Goal: Task Accomplishment & Management: Manage account settings

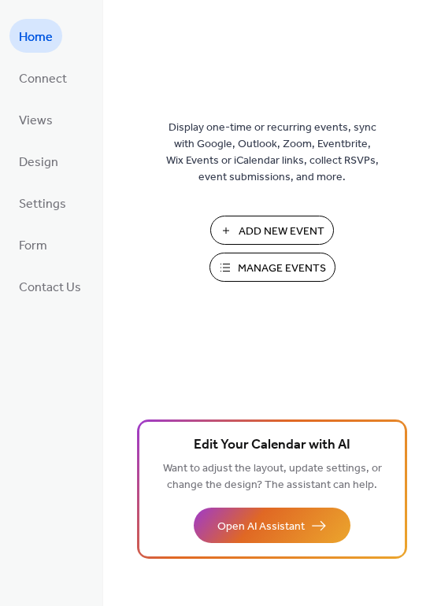
click at [259, 226] on span "Add New Event" at bounding box center [281, 231] width 86 height 17
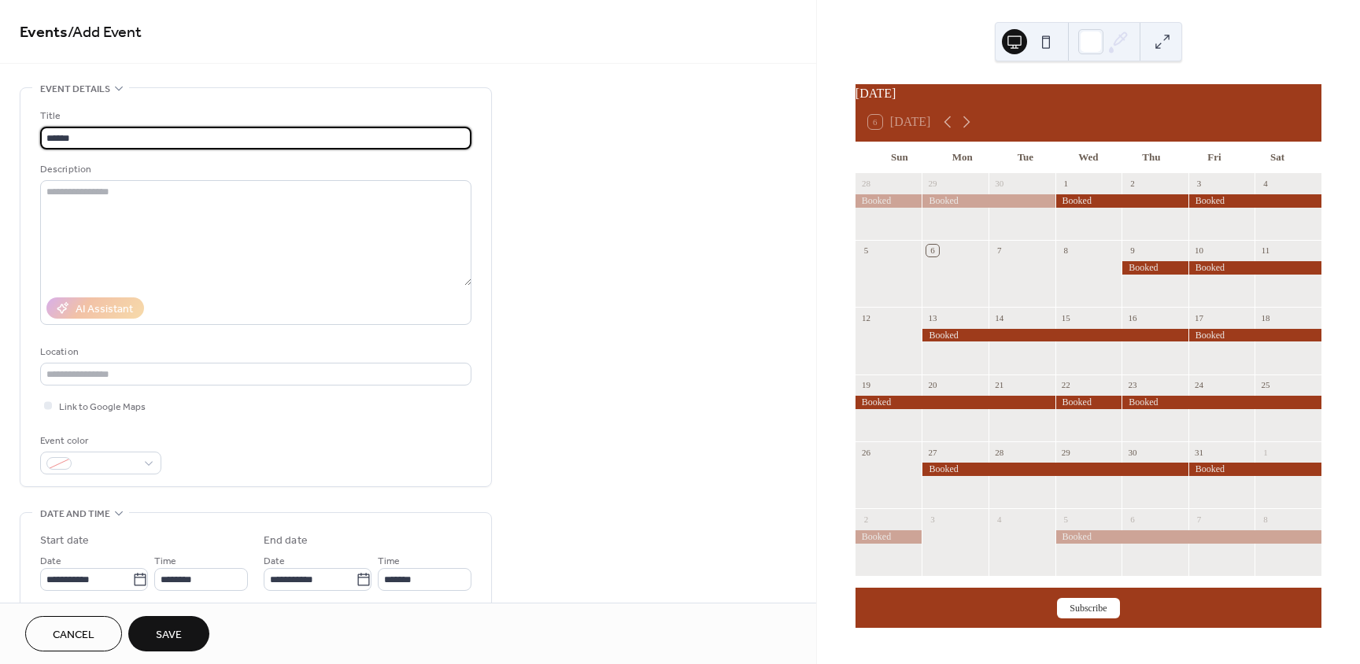
scroll to position [236, 0]
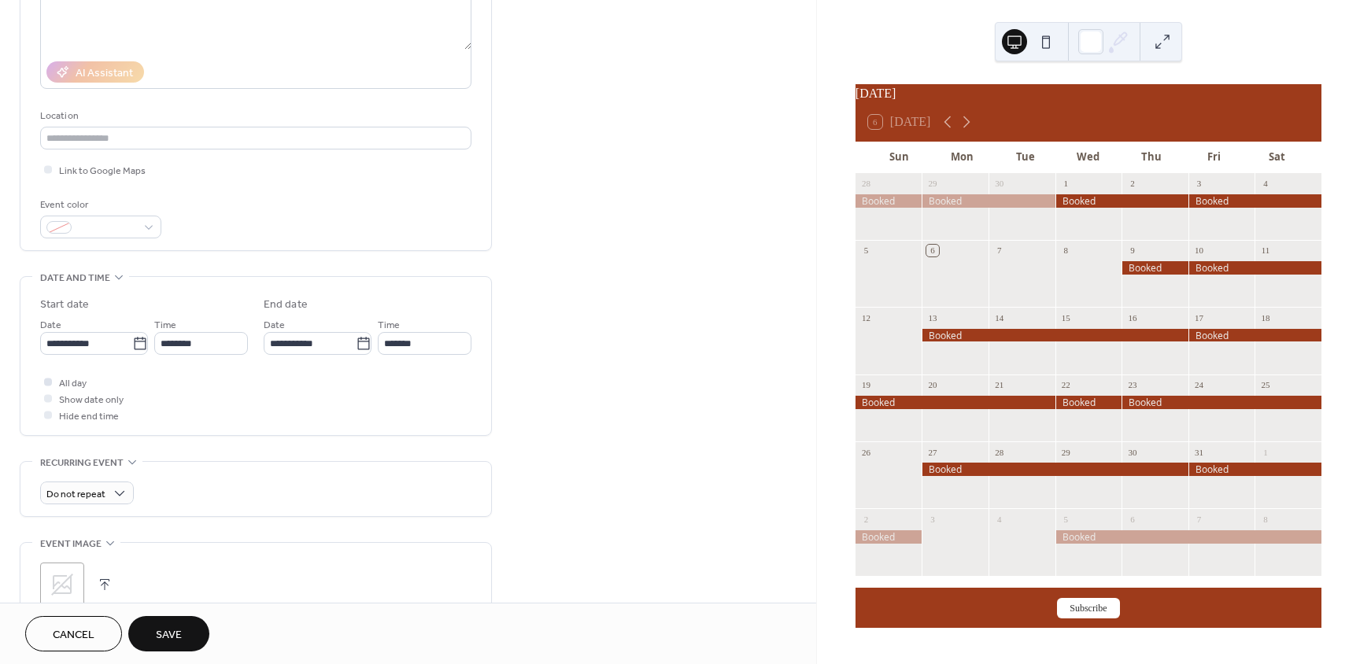
type input "******"
click at [48, 378] on div at bounding box center [48, 382] width 8 height 8
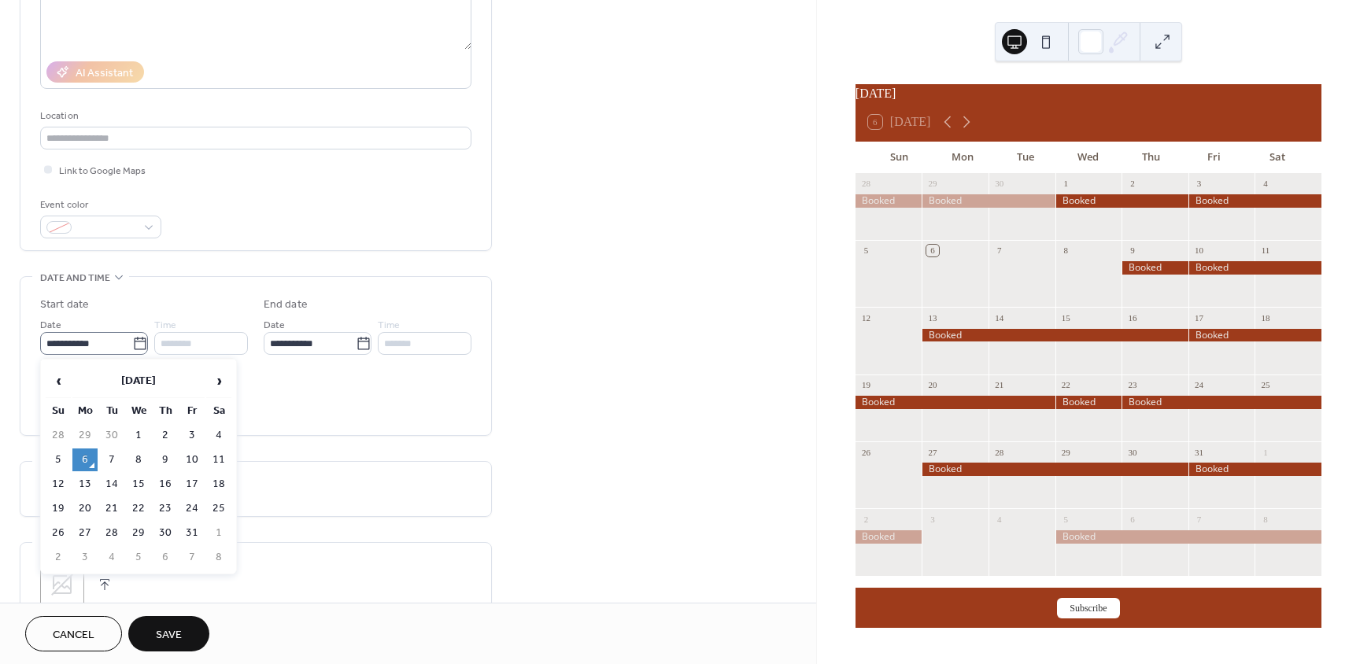
click at [136, 345] on icon at bounding box center [140, 344] width 16 height 16
click at [132, 345] on input "**********" at bounding box center [86, 343] width 92 height 23
click at [176, 382] on th "[DATE]" at bounding box center [138, 381] width 132 height 34
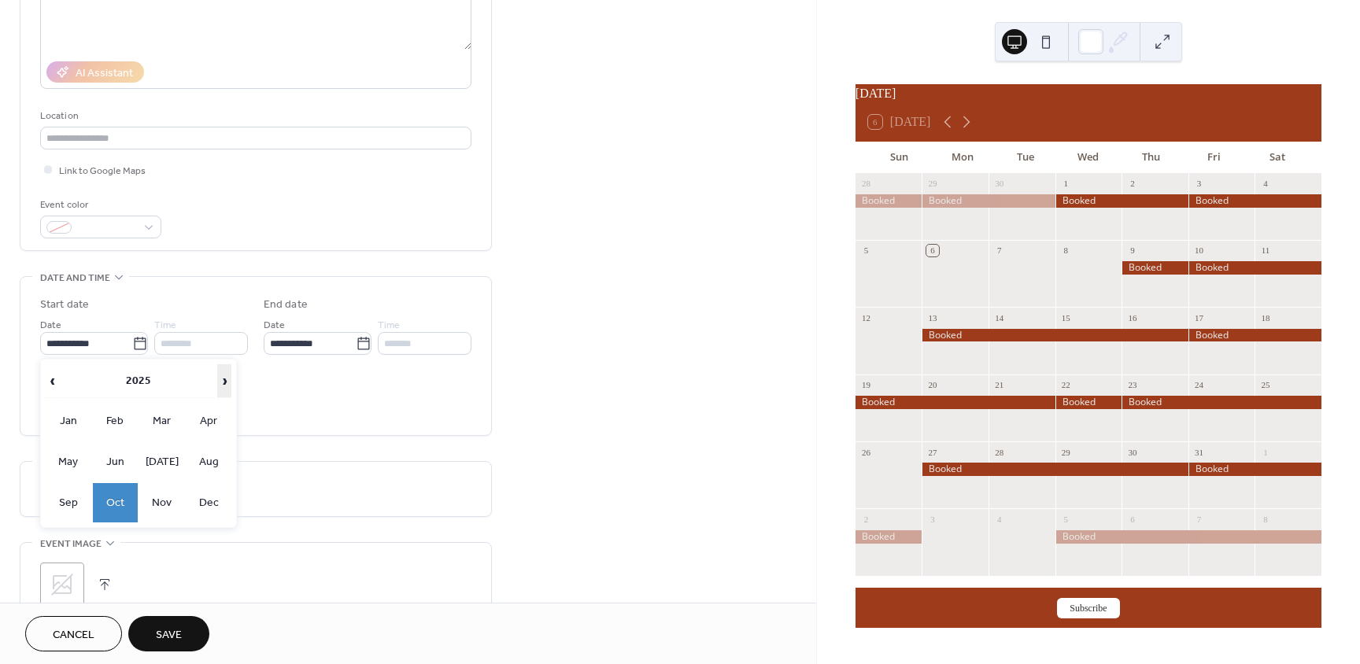
click at [223, 384] on span "›" at bounding box center [224, 380] width 13 height 31
click at [116, 504] on td "Oct" at bounding box center [116, 502] width 46 height 39
click at [194, 463] on td "9" at bounding box center [191, 460] width 25 height 23
type input "**********"
click at [360, 347] on icon at bounding box center [364, 344] width 16 height 16
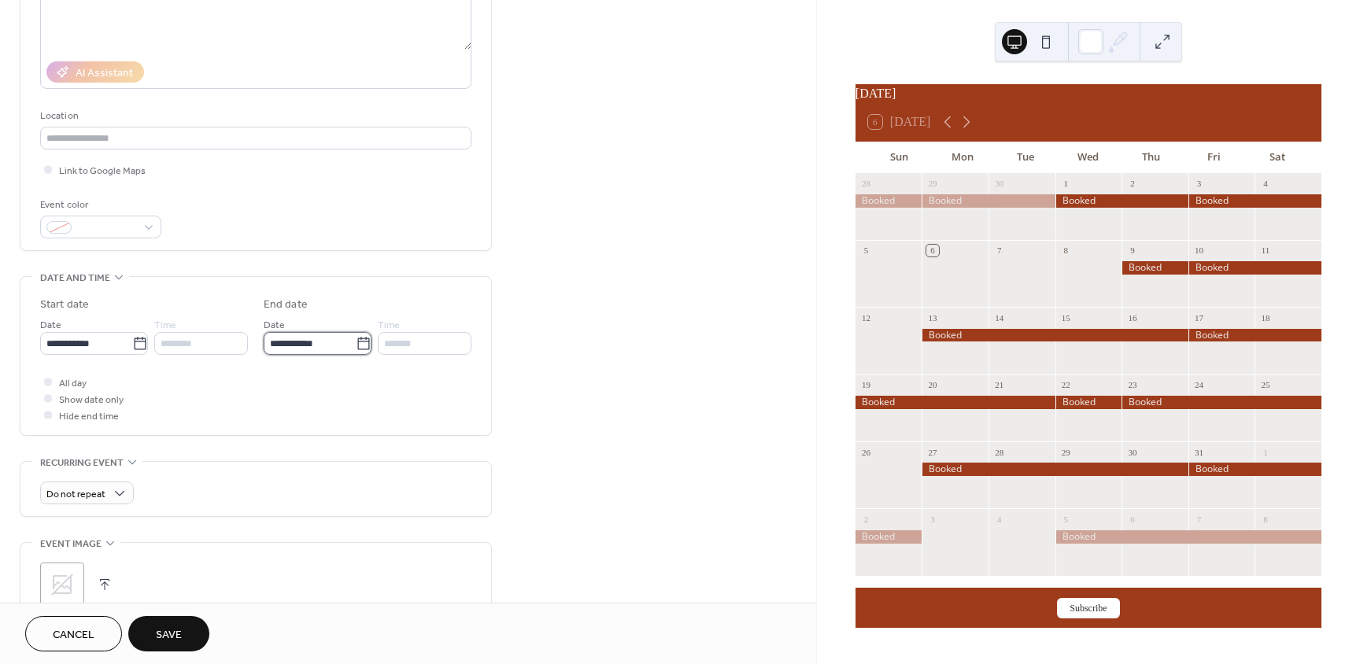
click at [356, 347] on input "**********" at bounding box center [310, 343] width 92 height 23
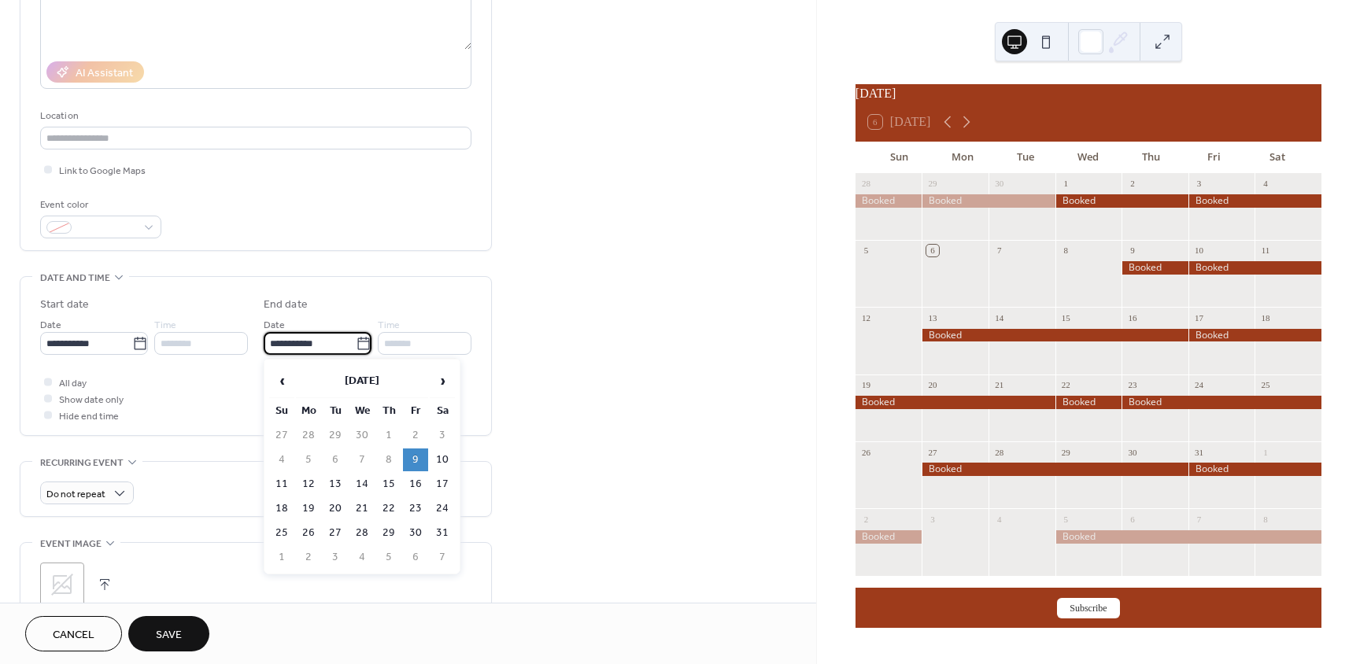
click at [440, 453] on td "10" at bounding box center [442, 460] width 25 height 23
type input "**********"
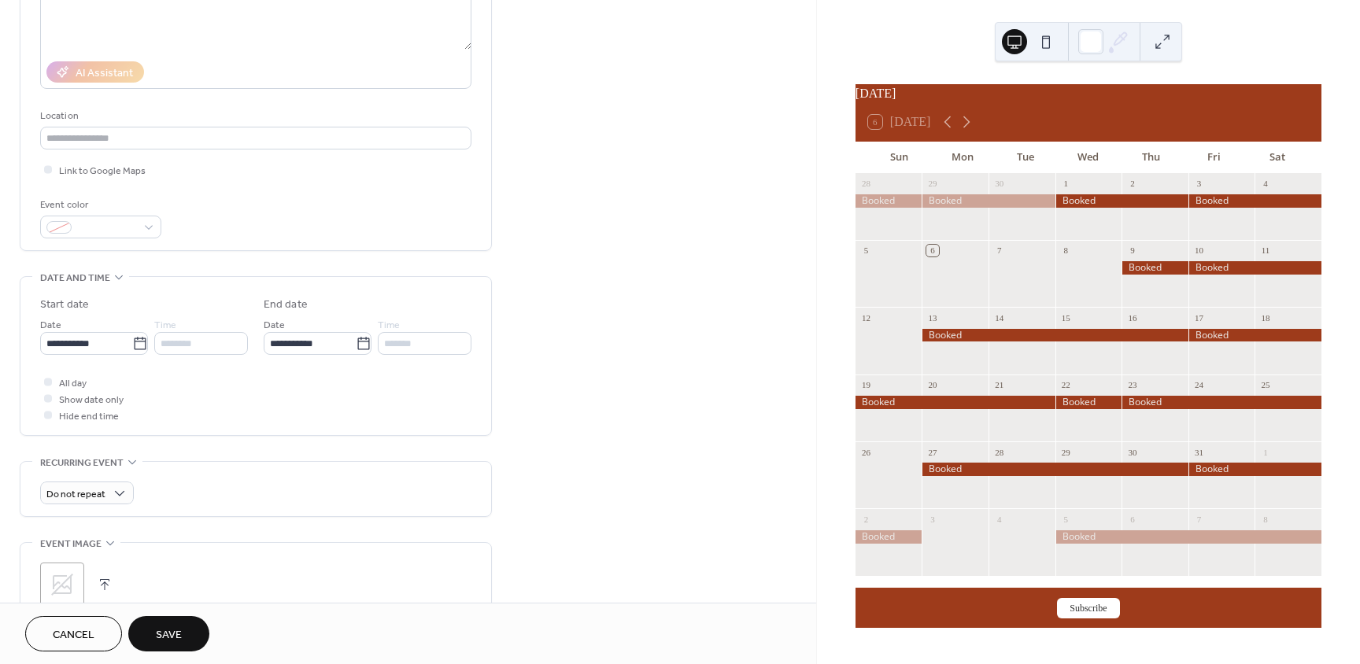
click at [188, 629] on button "Save" at bounding box center [168, 633] width 81 height 35
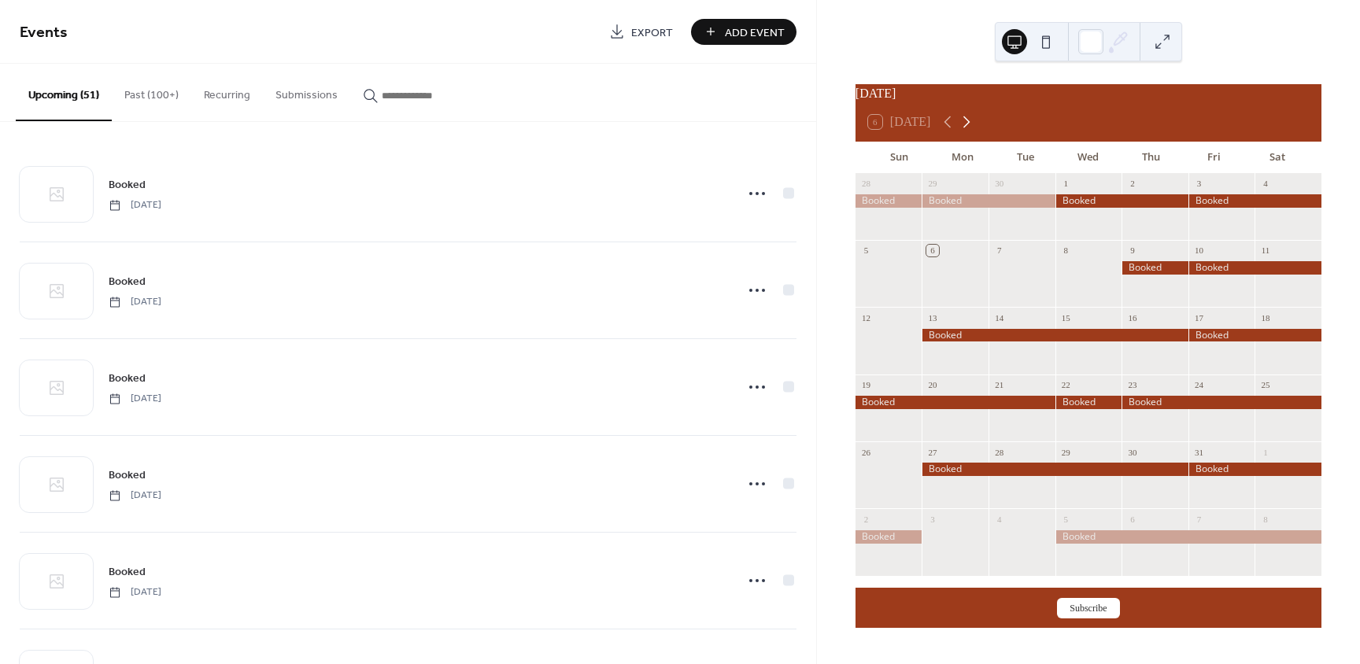
click at [969, 128] on icon at bounding box center [966, 122] width 19 height 19
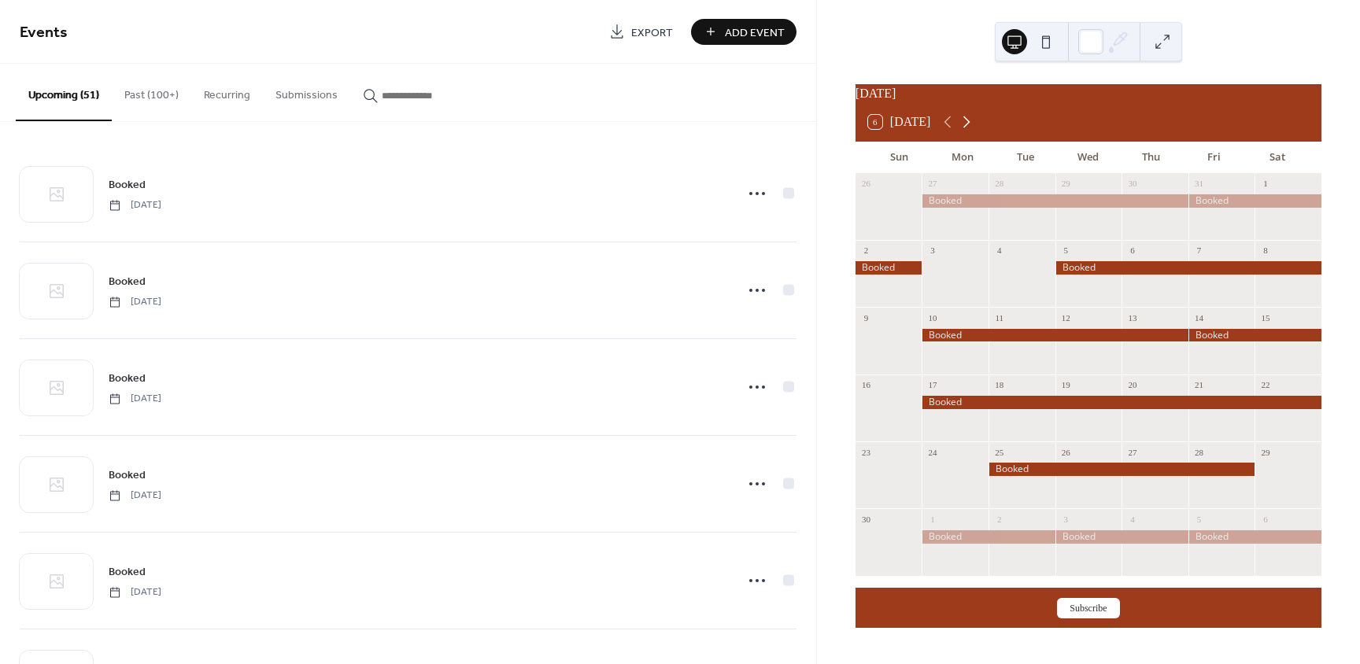
click at [974, 126] on icon at bounding box center [966, 122] width 19 height 19
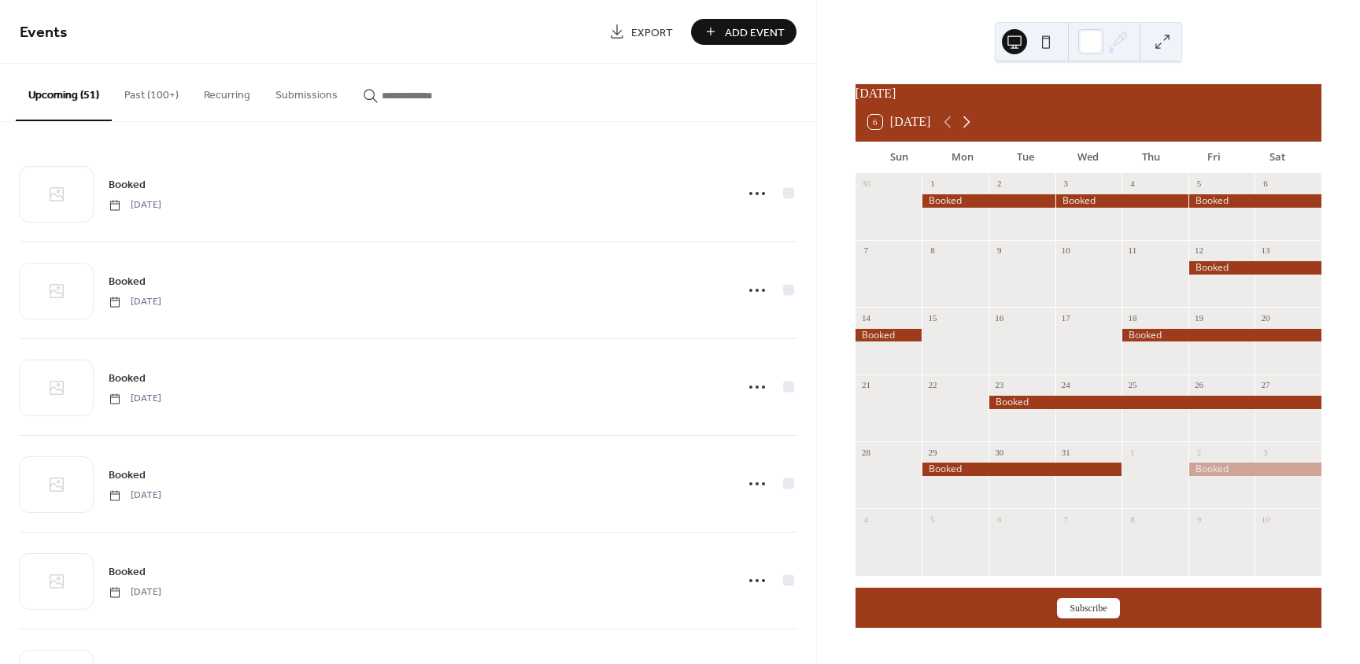
click at [975, 126] on icon at bounding box center [966, 122] width 19 height 19
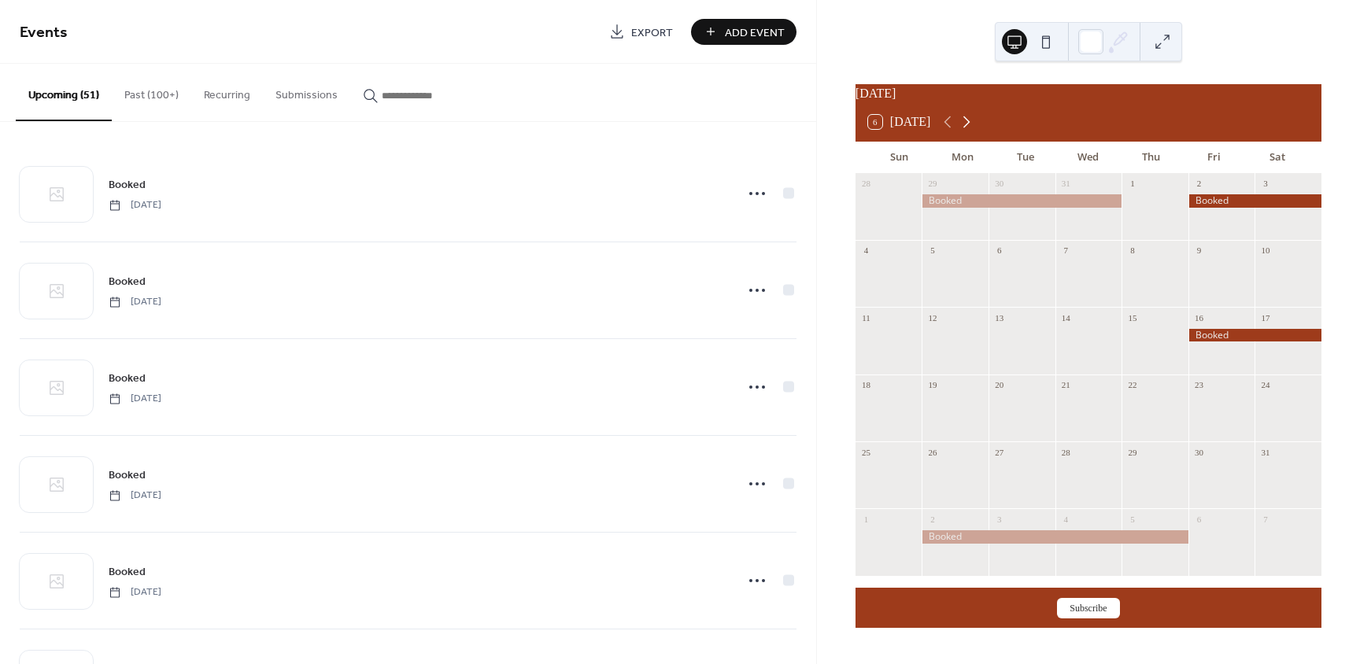
click at [975, 127] on icon at bounding box center [966, 122] width 19 height 19
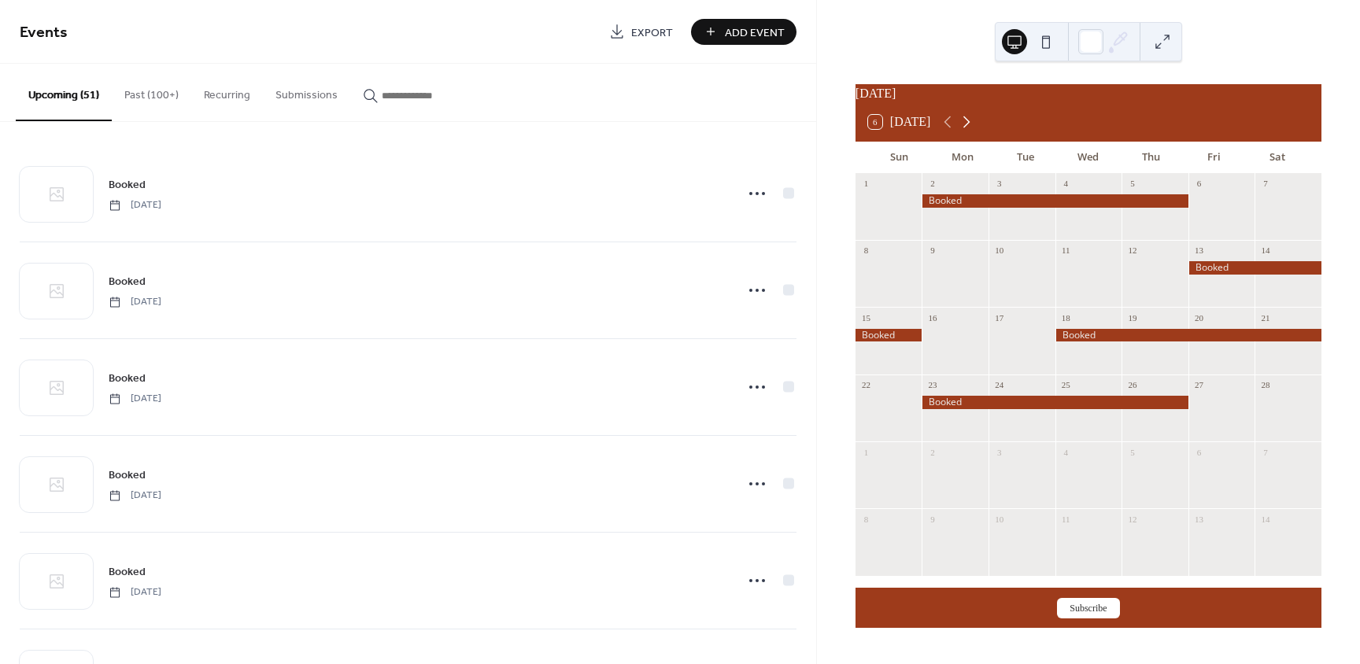
click at [976, 127] on icon at bounding box center [966, 122] width 19 height 19
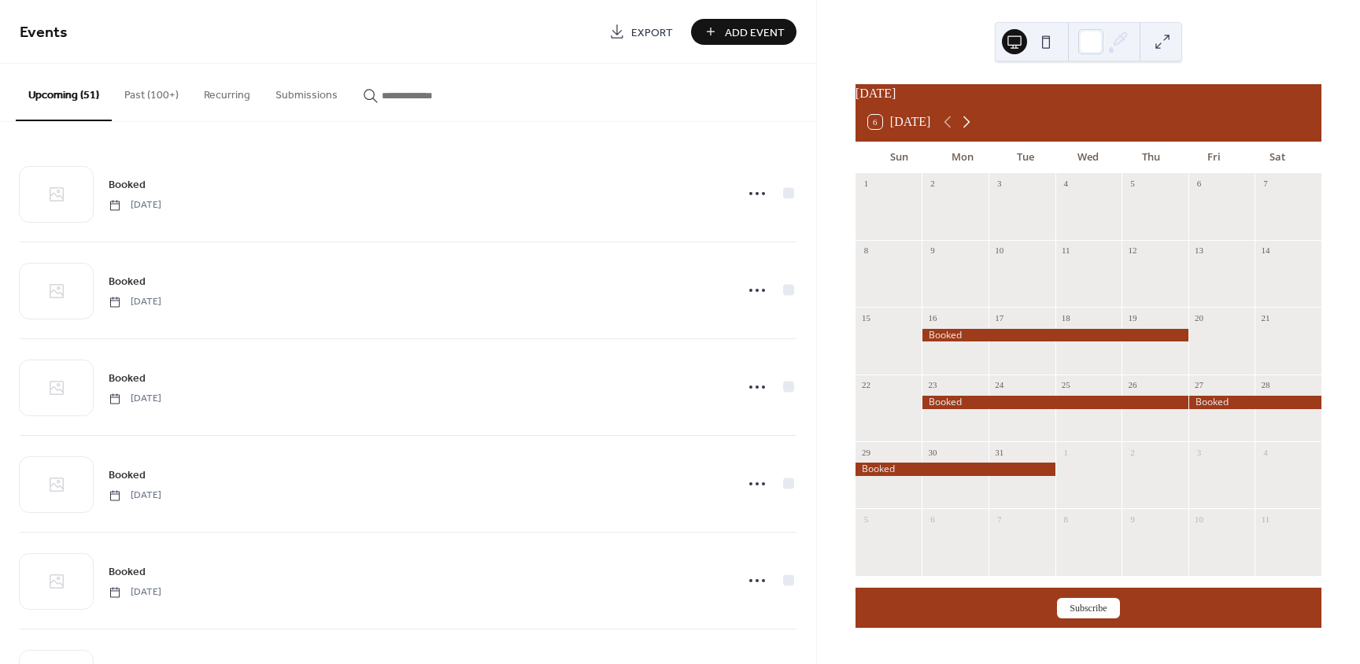
click at [976, 127] on icon at bounding box center [966, 122] width 19 height 19
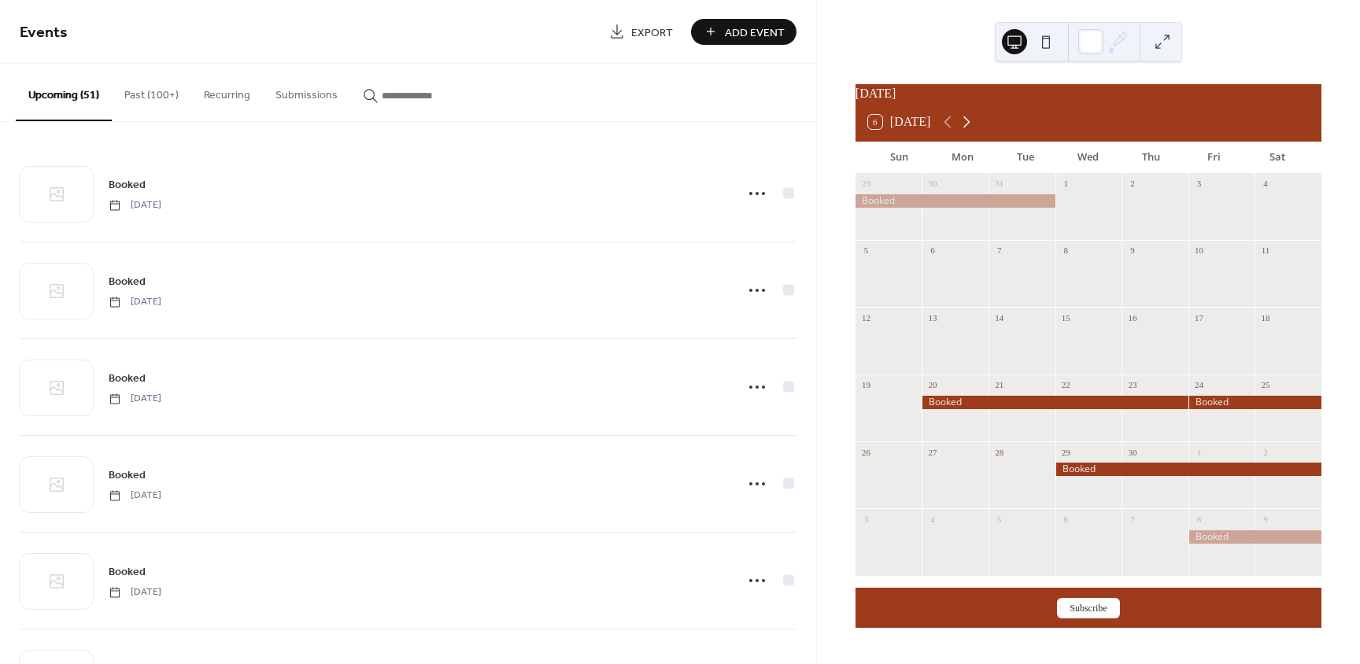
click at [976, 128] on icon at bounding box center [966, 122] width 19 height 19
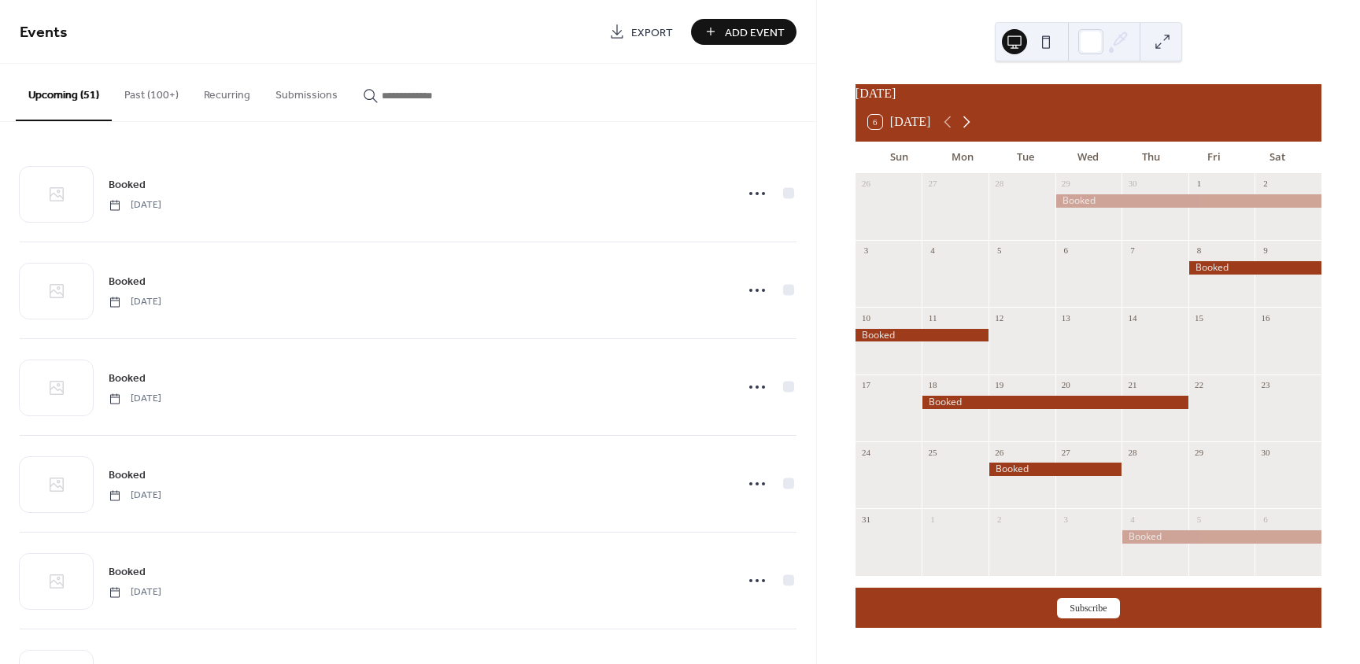
click at [976, 128] on icon at bounding box center [966, 122] width 19 height 19
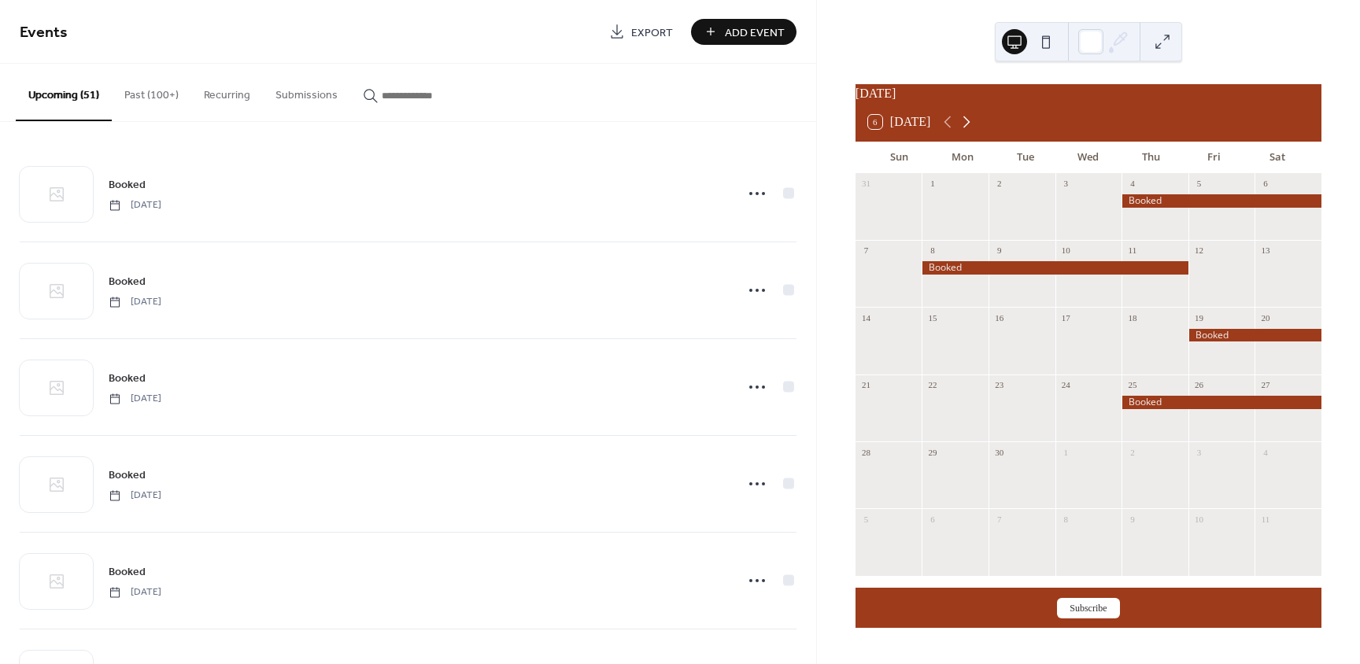
click at [976, 128] on icon at bounding box center [966, 122] width 19 height 19
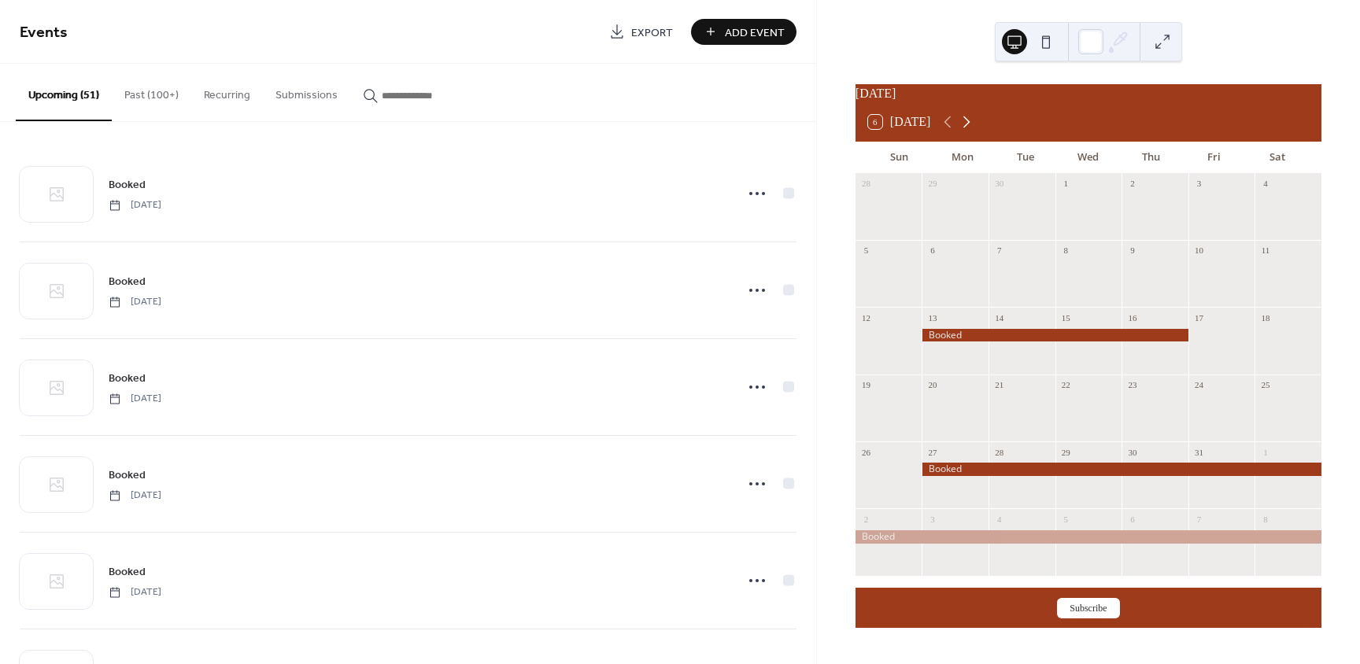
click at [976, 128] on icon at bounding box center [966, 122] width 19 height 19
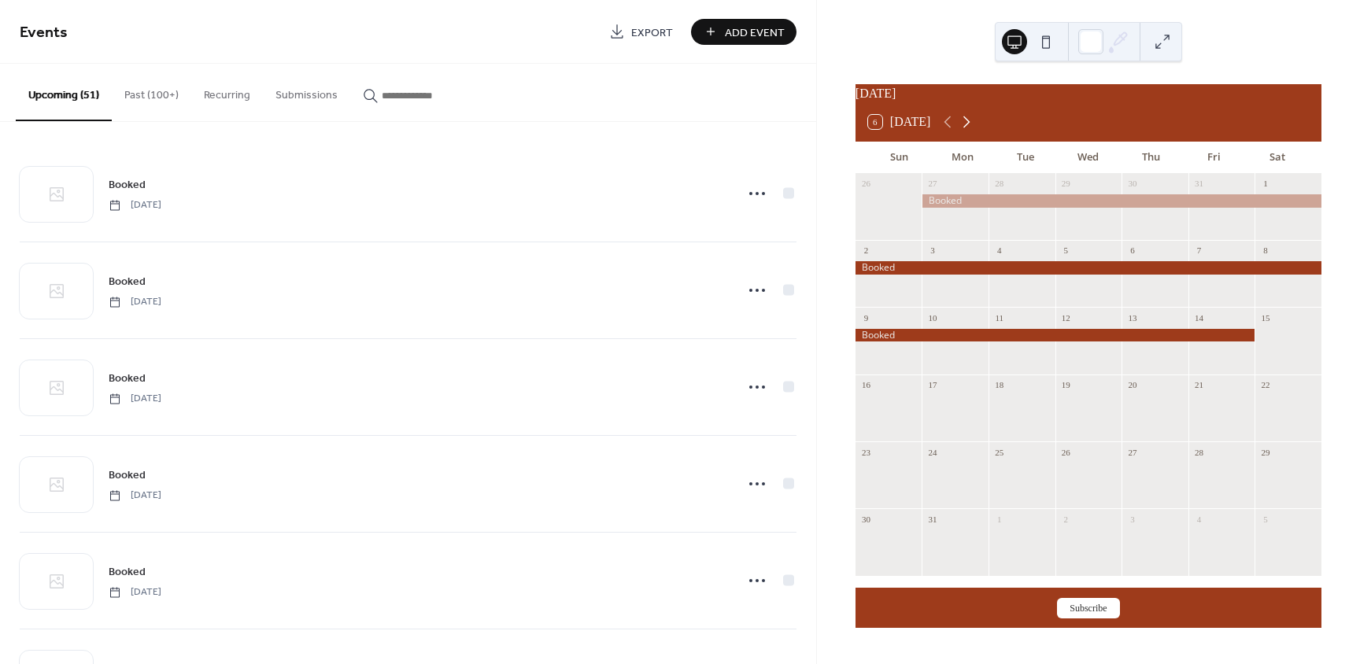
click at [976, 129] on icon at bounding box center [966, 122] width 19 height 19
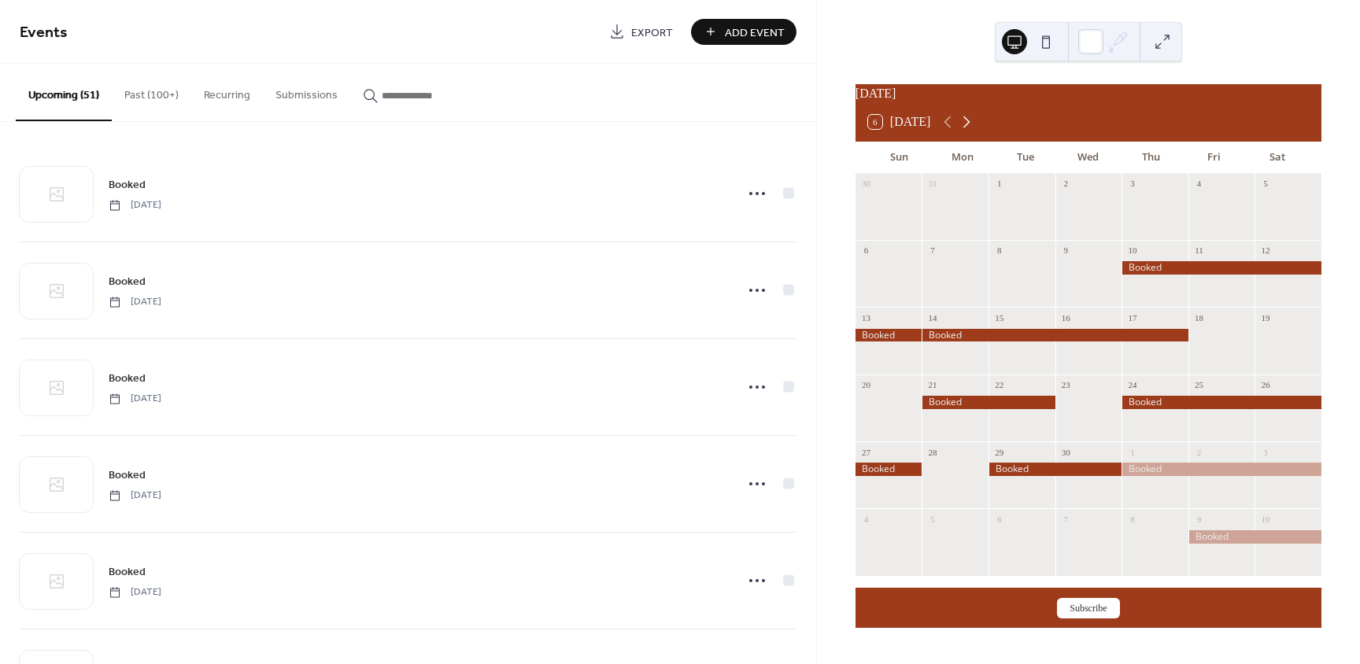
click at [976, 130] on icon at bounding box center [966, 122] width 19 height 19
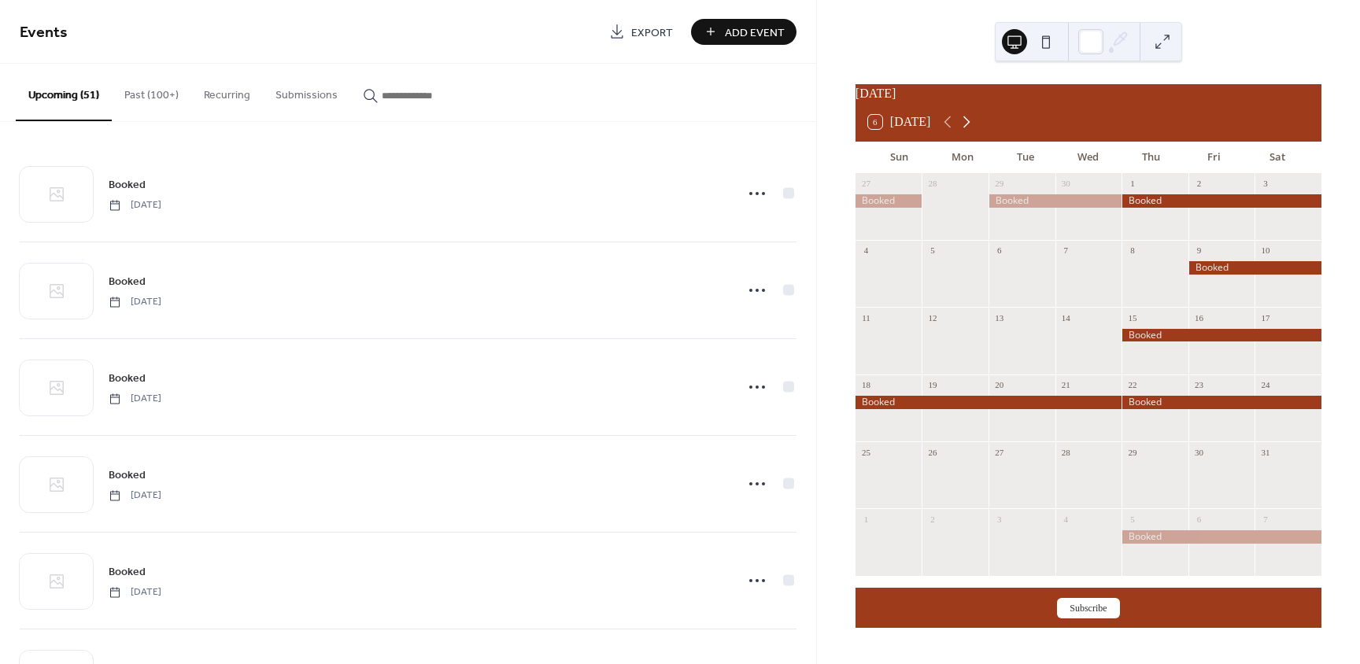
click at [976, 130] on icon at bounding box center [966, 122] width 19 height 19
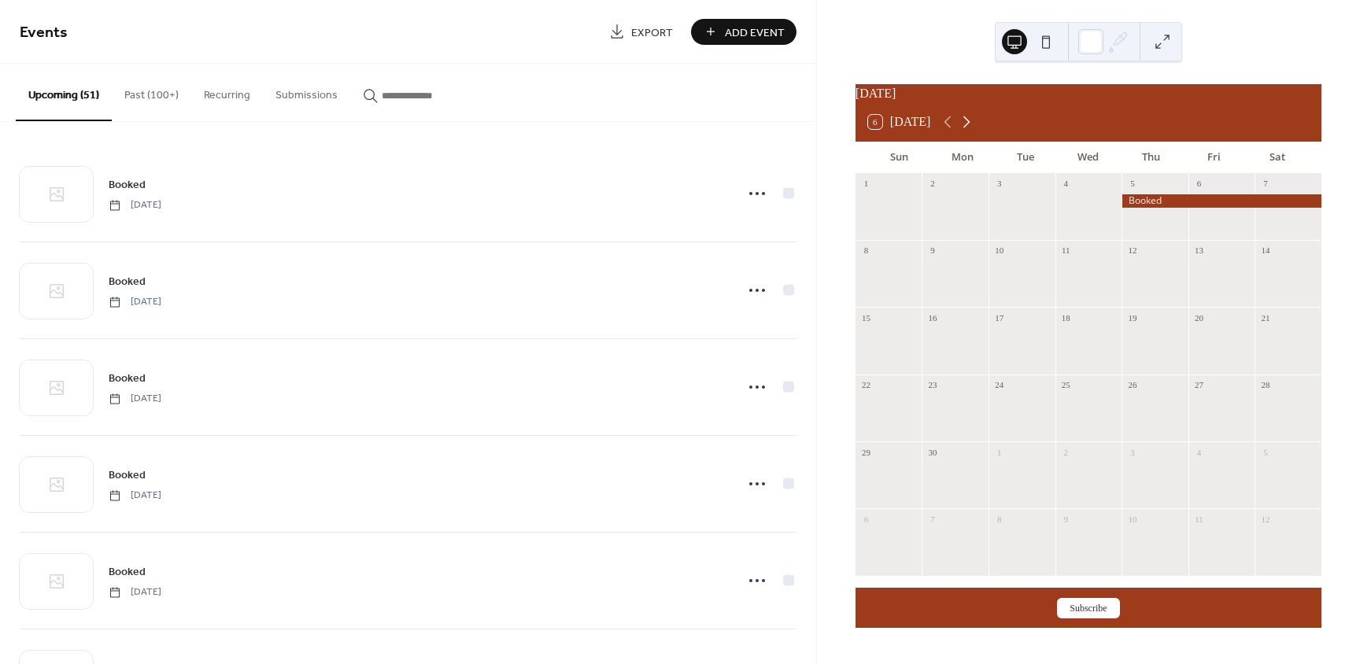
click at [976, 130] on icon at bounding box center [966, 122] width 19 height 19
click at [955, 128] on icon at bounding box center [947, 122] width 19 height 19
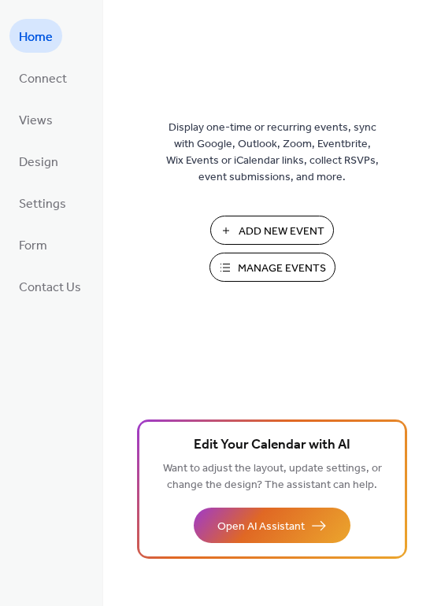
click at [279, 227] on span "Add New Event" at bounding box center [281, 231] width 86 height 17
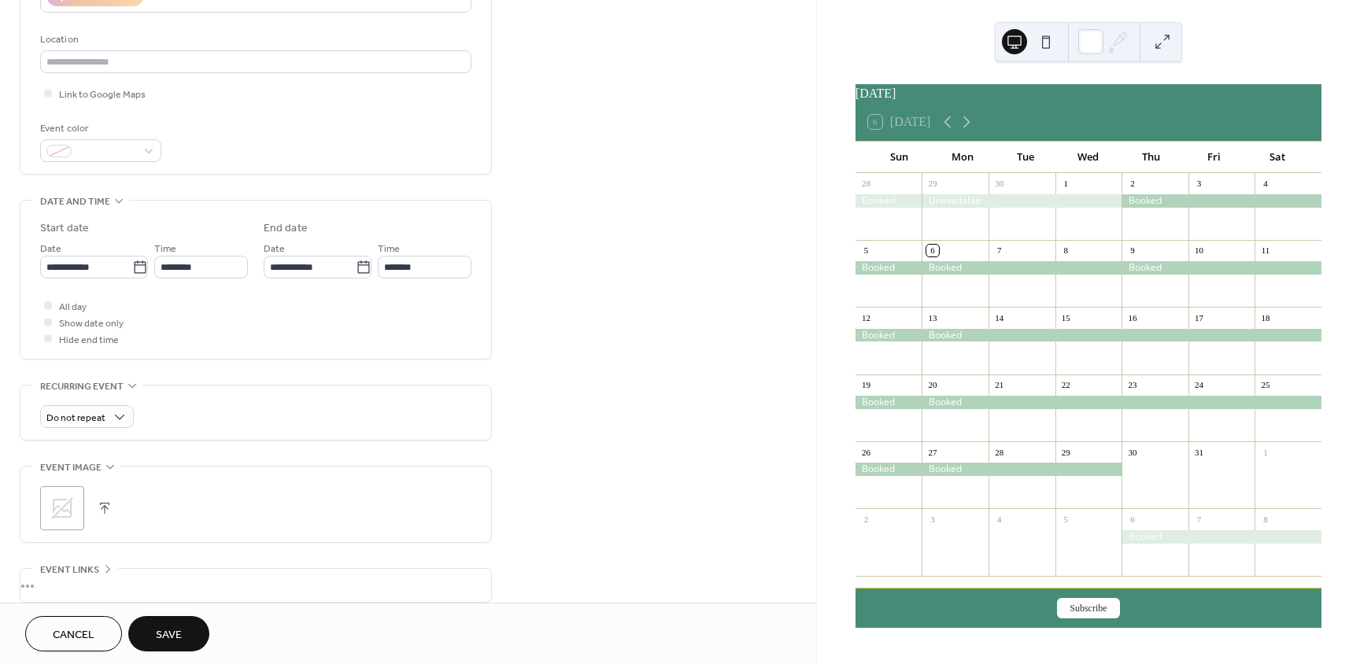
scroll to position [315, 0]
type input "******"
click at [139, 263] on icon at bounding box center [140, 265] width 16 height 16
click at [132, 263] on input "**********" at bounding box center [86, 264] width 92 height 23
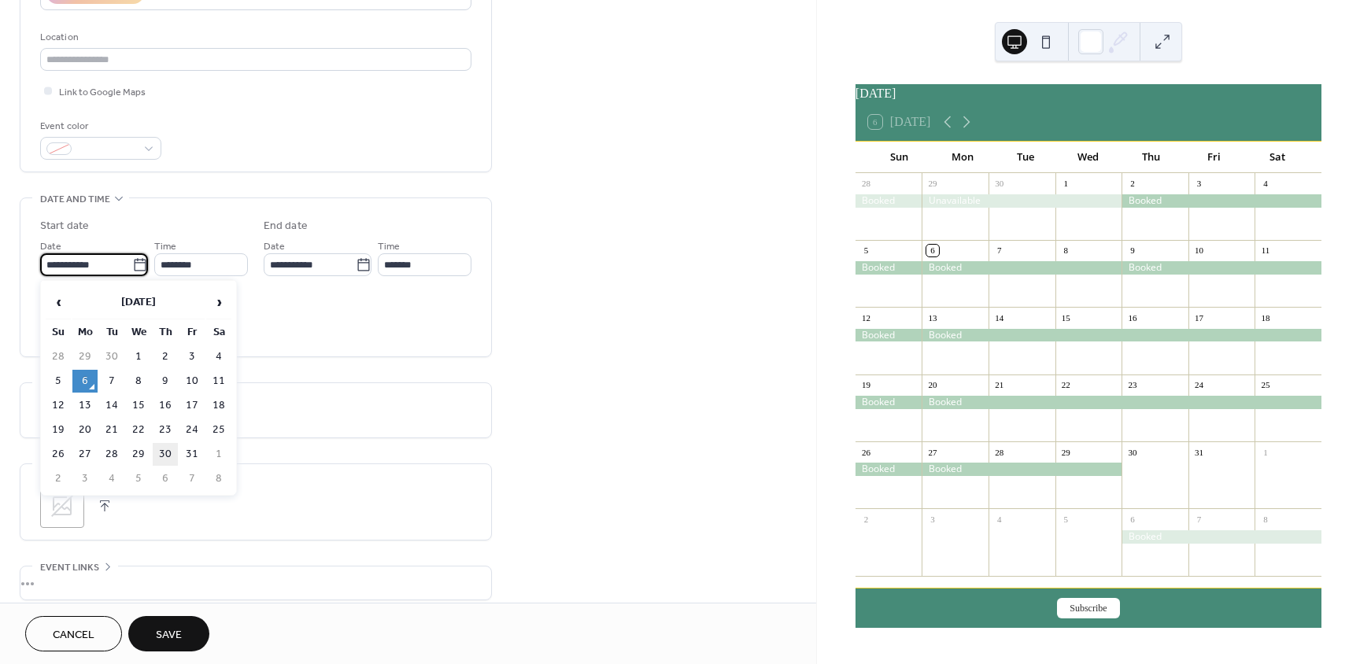
click at [161, 454] on td "30" at bounding box center [165, 454] width 25 height 23
type input "**********"
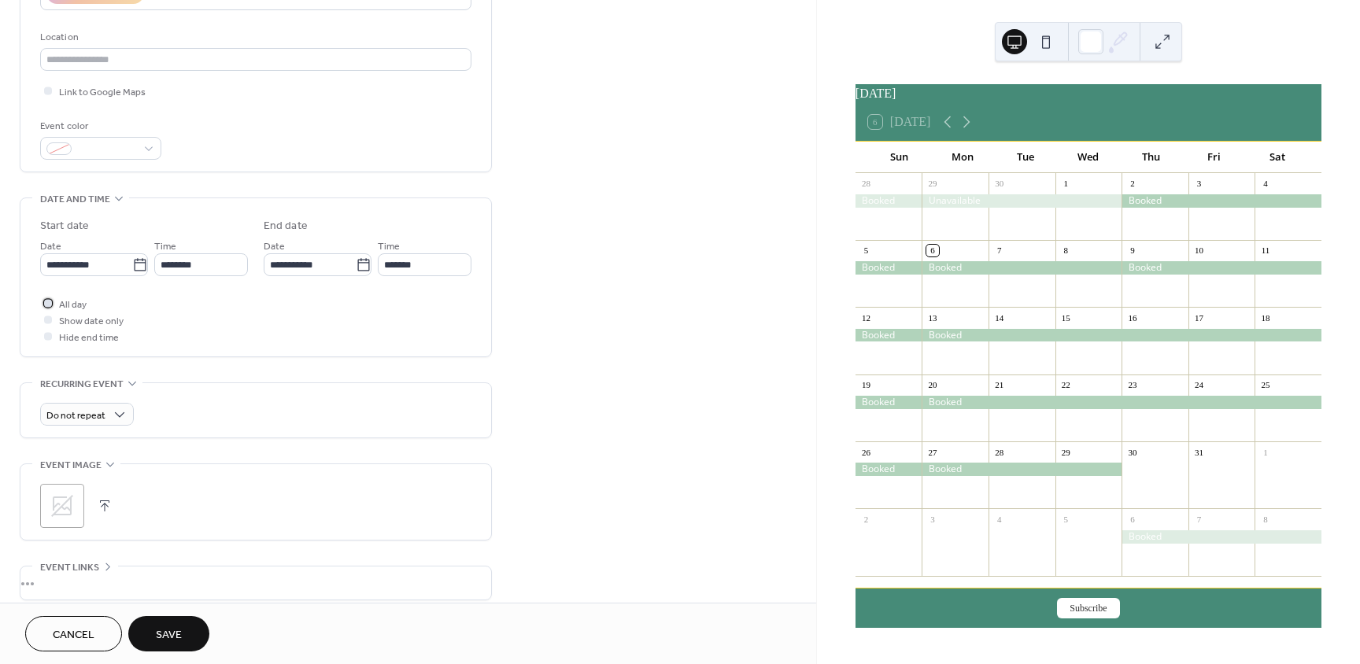
click at [50, 305] on div at bounding box center [48, 303] width 8 height 8
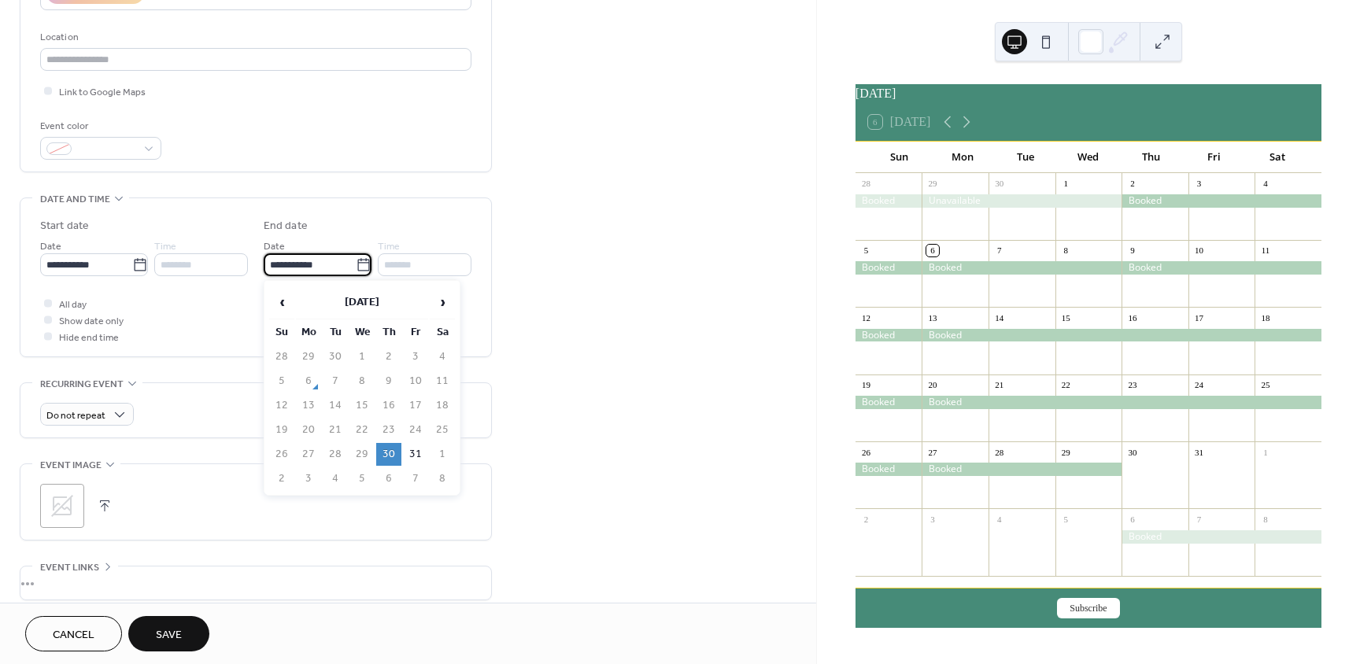
click at [349, 266] on input "**********" at bounding box center [310, 264] width 92 height 23
click at [440, 300] on span "›" at bounding box center [442, 301] width 24 height 31
click at [360, 381] on td "5" at bounding box center [361, 381] width 25 height 23
type input "**********"
click at [190, 627] on button "Save" at bounding box center [168, 633] width 81 height 35
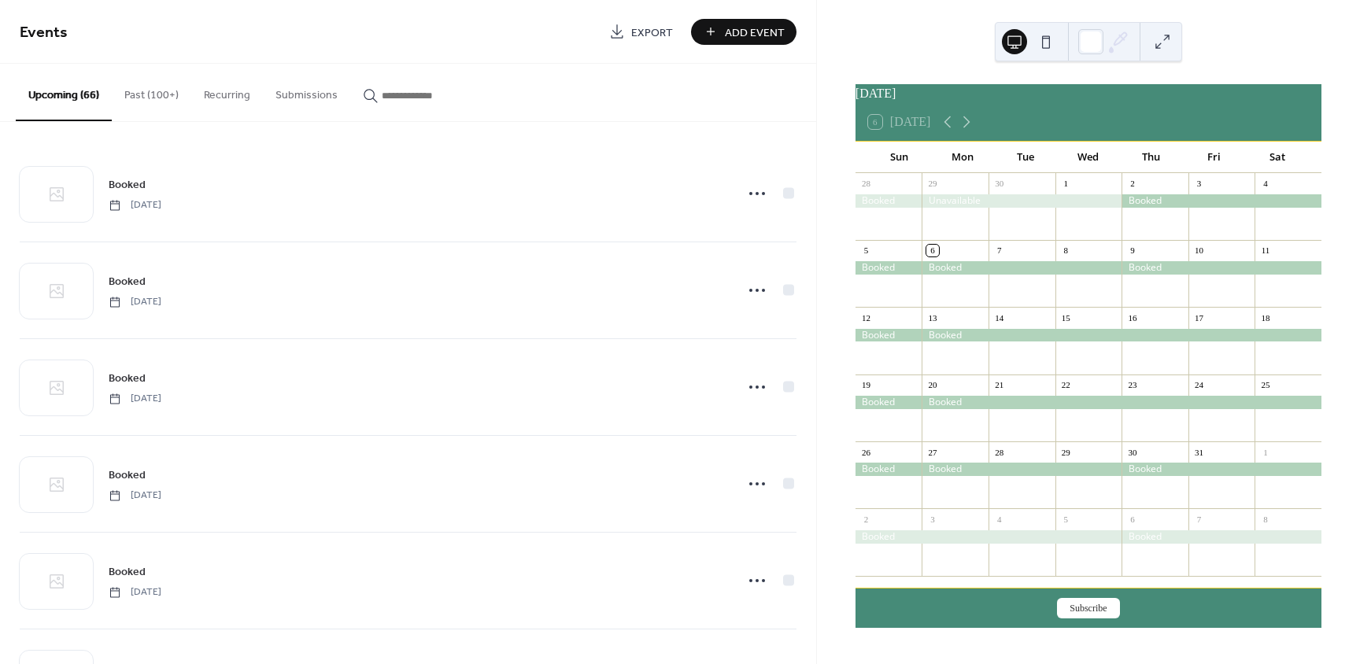
click at [738, 27] on span "Add Event" at bounding box center [755, 32] width 60 height 17
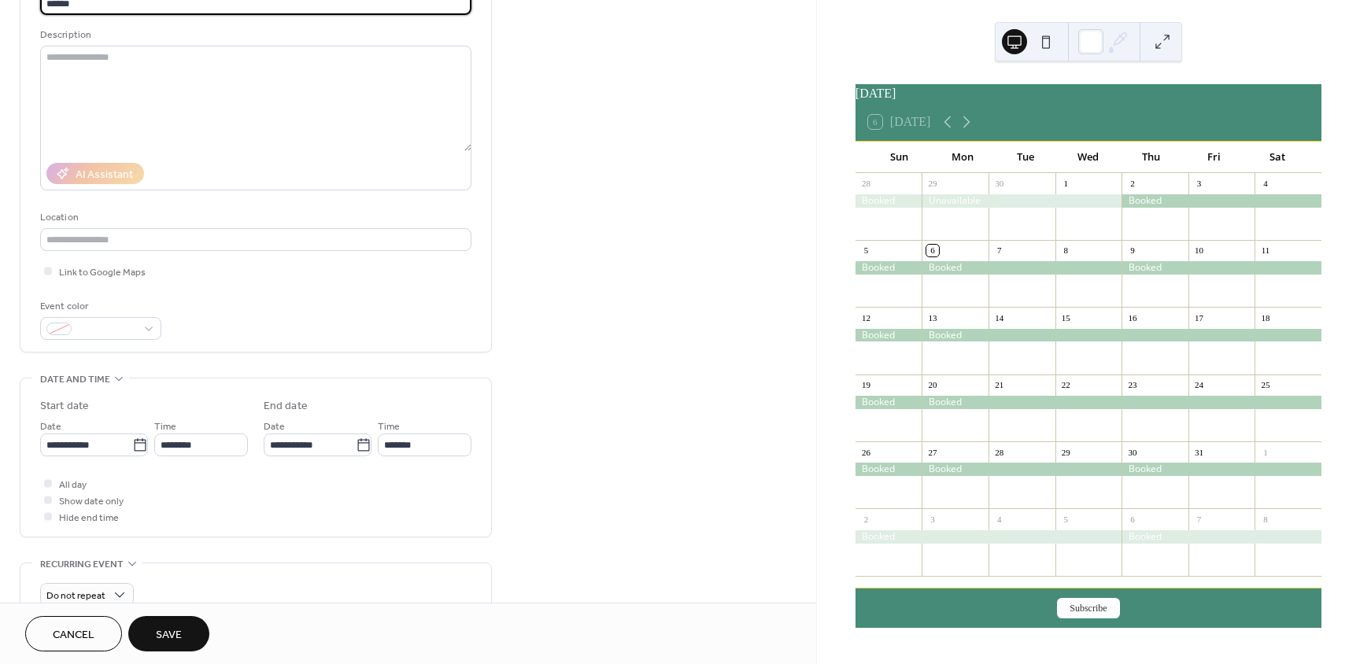
scroll to position [157, 0]
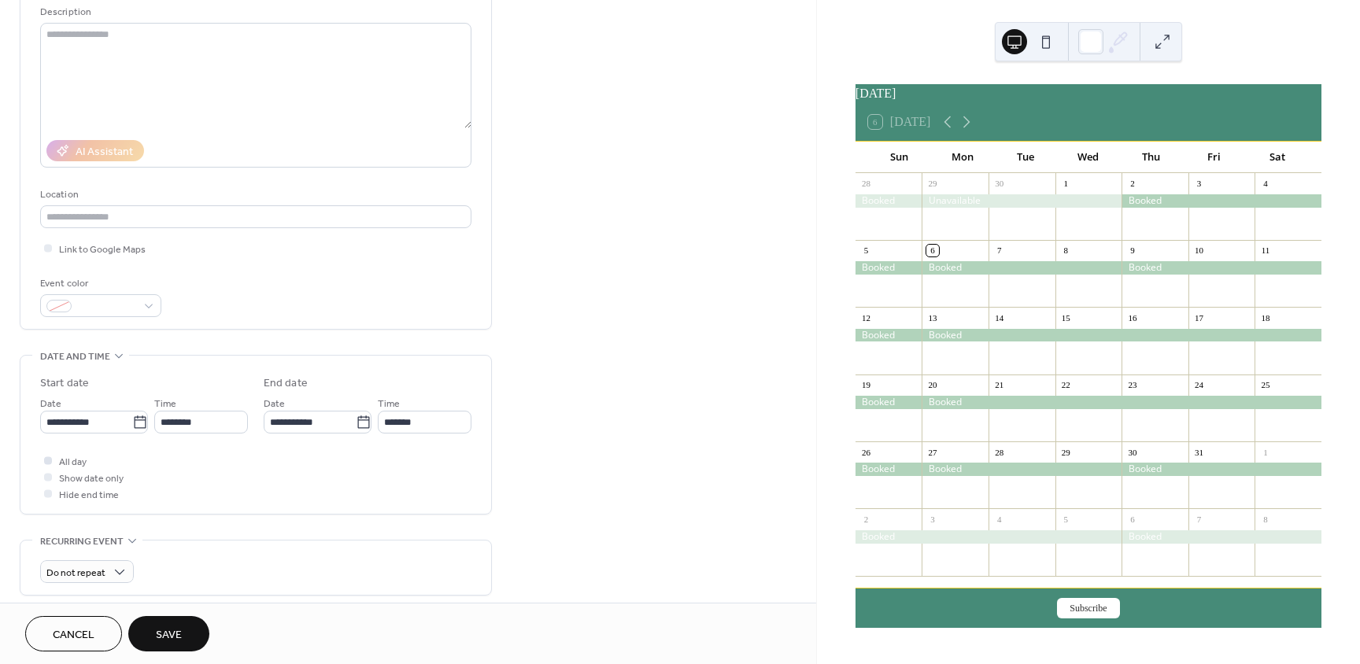
type input "******"
click at [45, 460] on div at bounding box center [48, 460] width 8 height 8
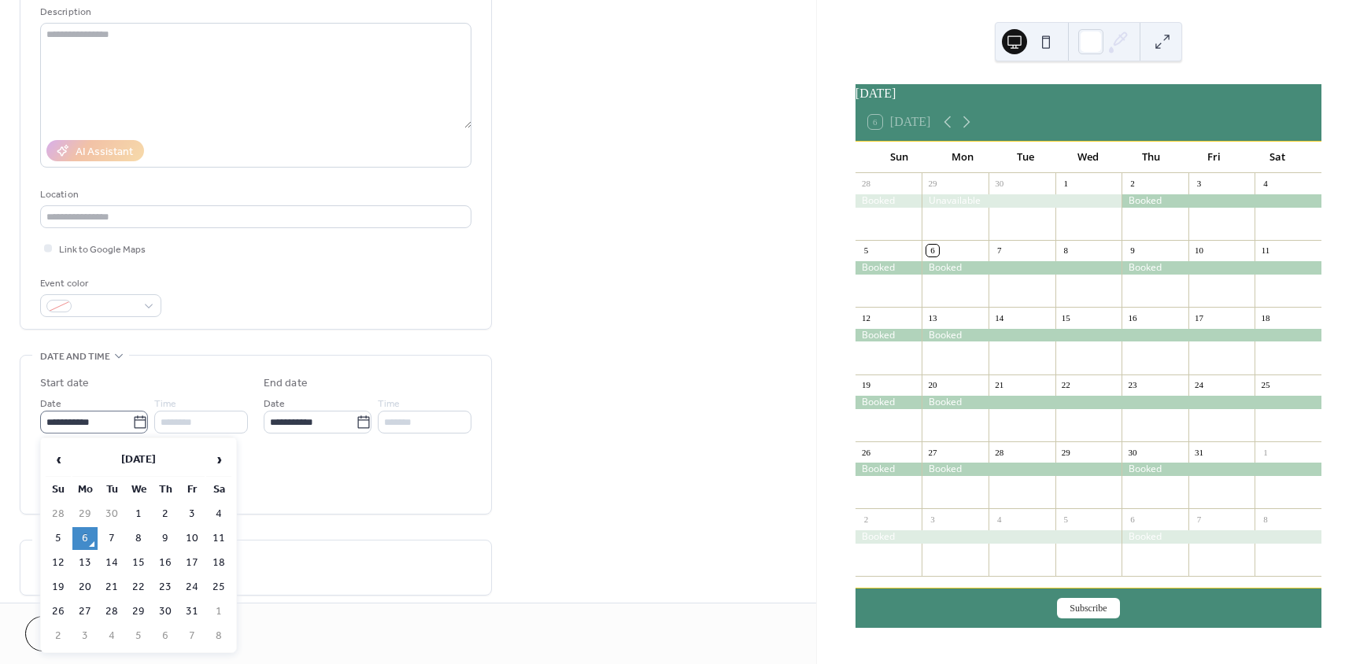
click at [135, 422] on icon at bounding box center [140, 423] width 16 height 16
click at [132, 422] on input "**********" at bounding box center [86, 422] width 92 height 23
click at [164, 457] on th "[DATE]" at bounding box center [138, 460] width 132 height 34
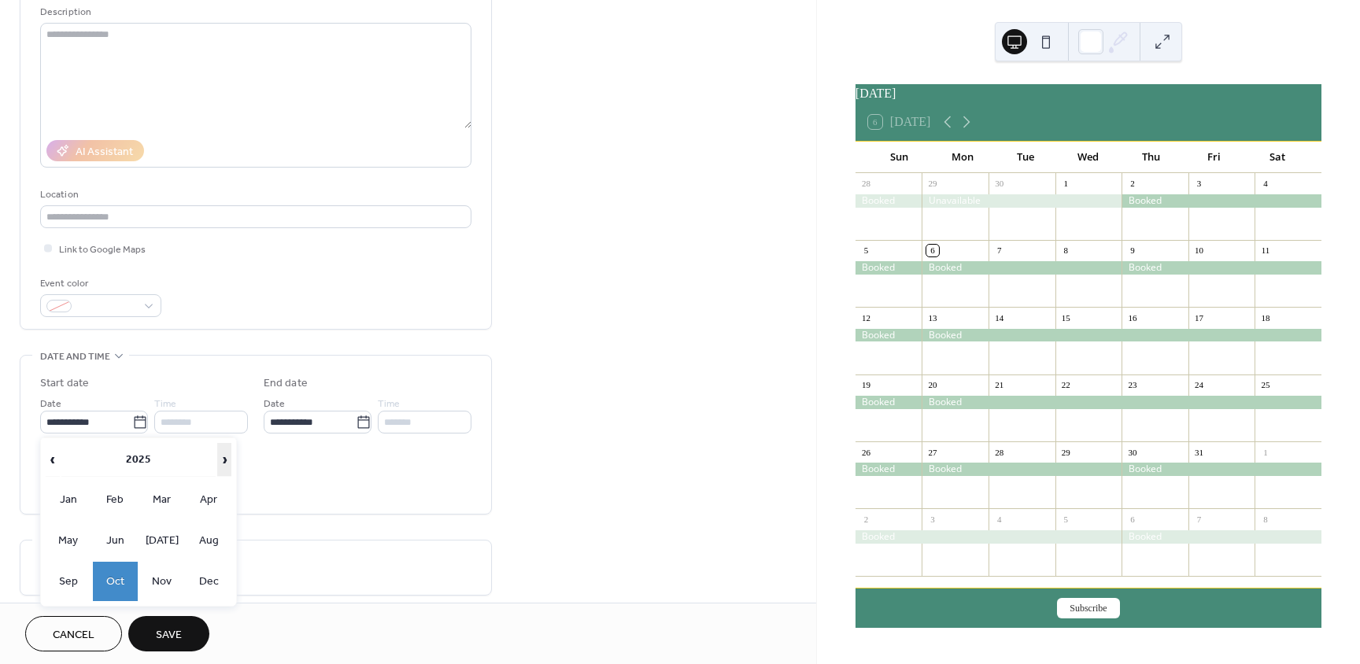
click at [220, 460] on span "›" at bounding box center [224, 459] width 13 height 31
click at [168, 497] on td "Mar" at bounding box center [162, 499] width 46 height 39
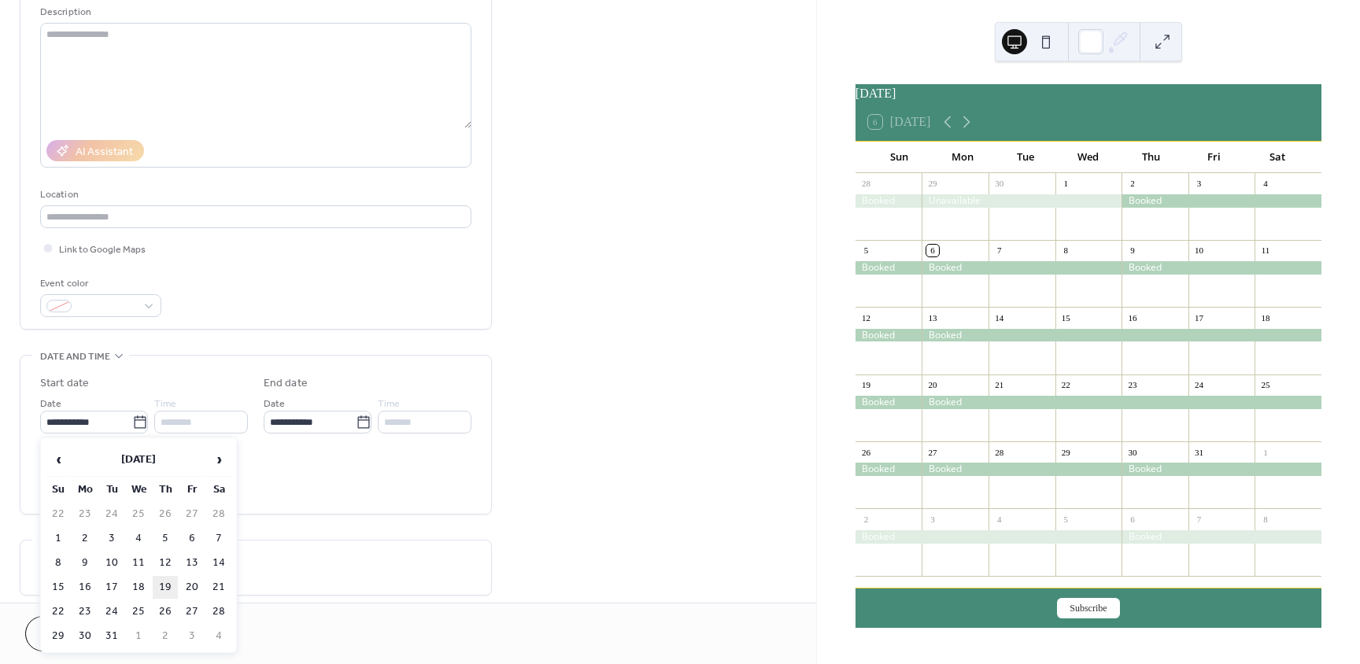
click at [169, 585] on td "19" at bounding box center [165, 587] width 25 height 23
type input "**********"
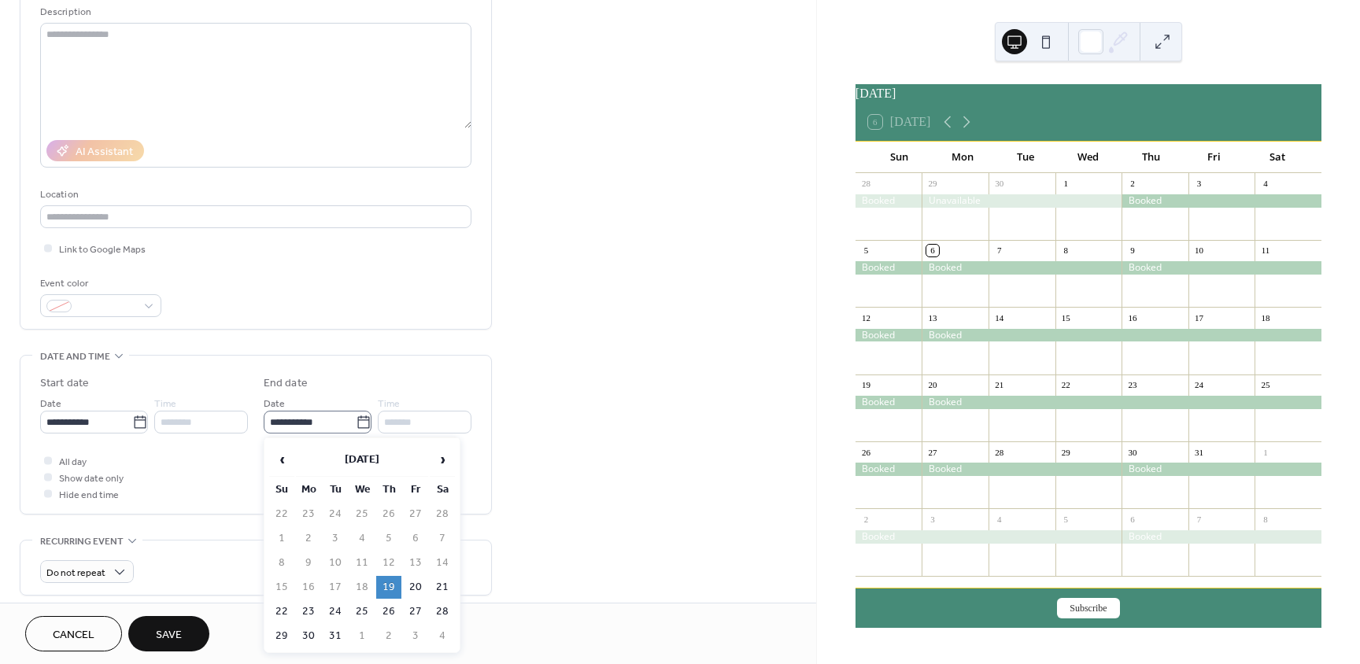
click at [358, 422] on icon at bounding box center [364, 423] width 16 height 16
click at [356, 422] on input "**********" at bounding box center [310, 422] width 92 height 23
click at [279, 609] on td "22" at bounding box center [281, 611] width 25 height 23
type input "**********"
click at [195, 633] on button "Save" at bounding box center [168, 633] width 81 height 35
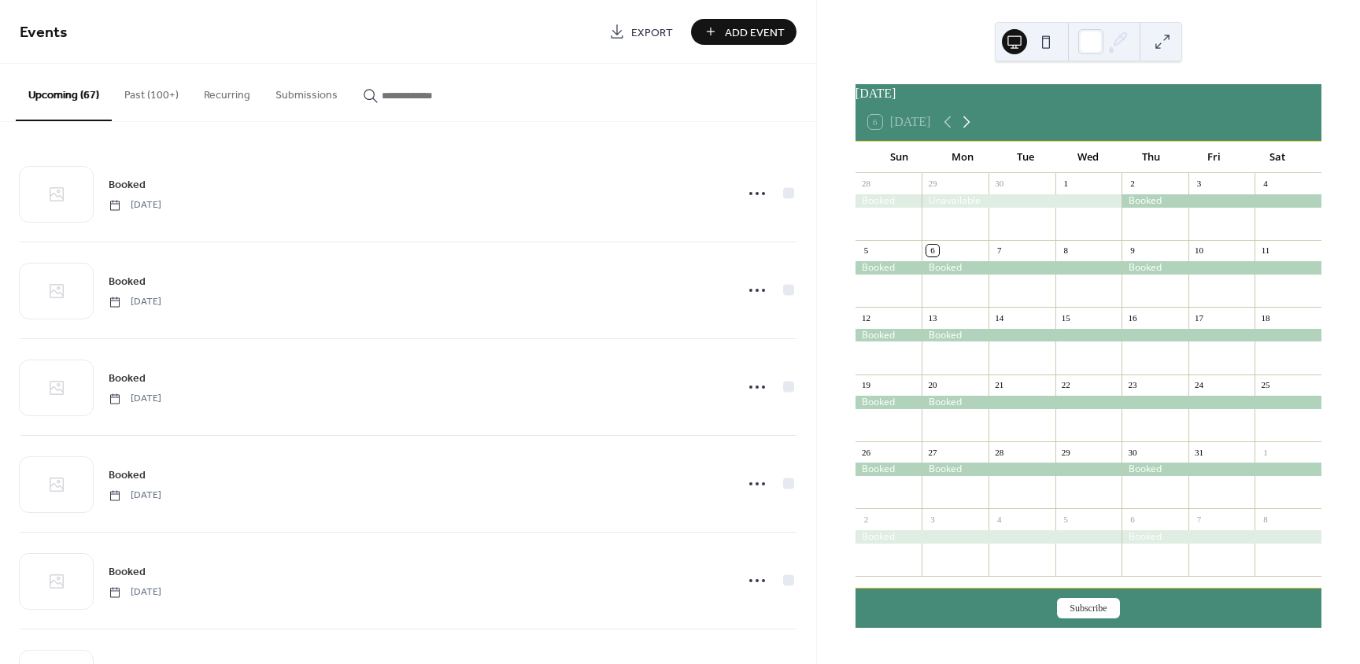
click at [974, 125] on icon at bounding box center [966, 122] width 19 height 19
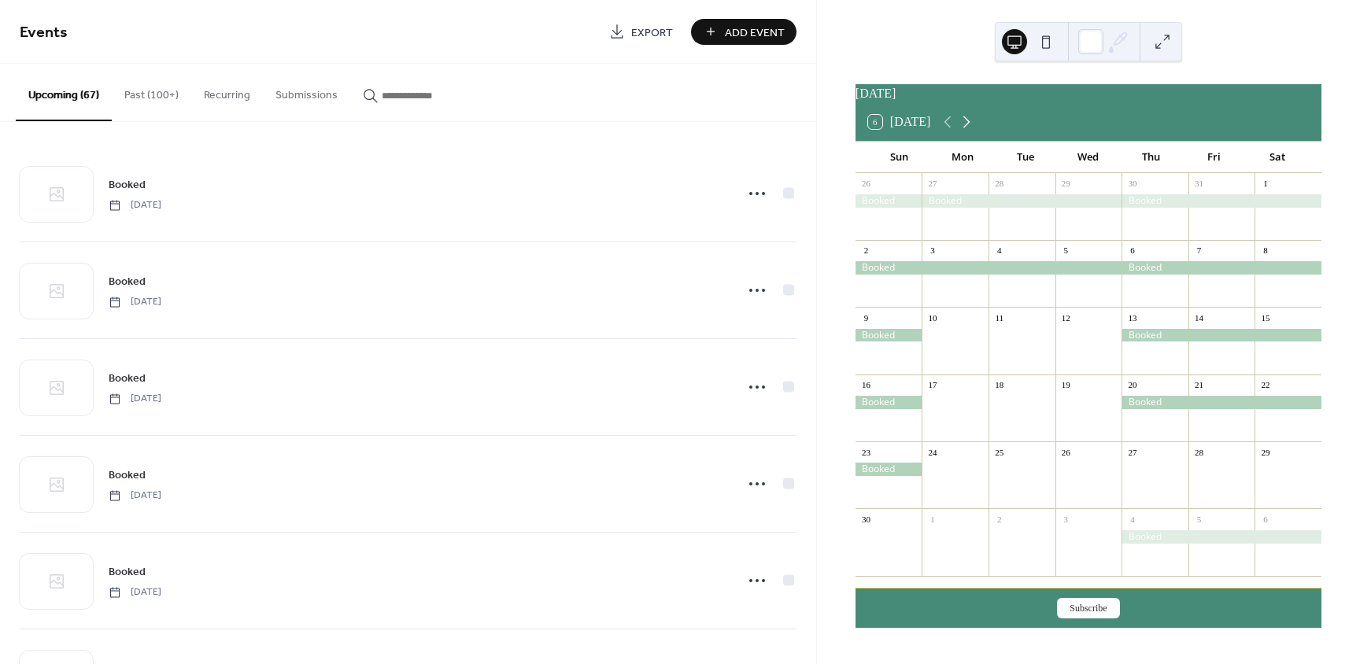
click at [974, 125] on icon at bounding box center [966, 122] width 19 height 19
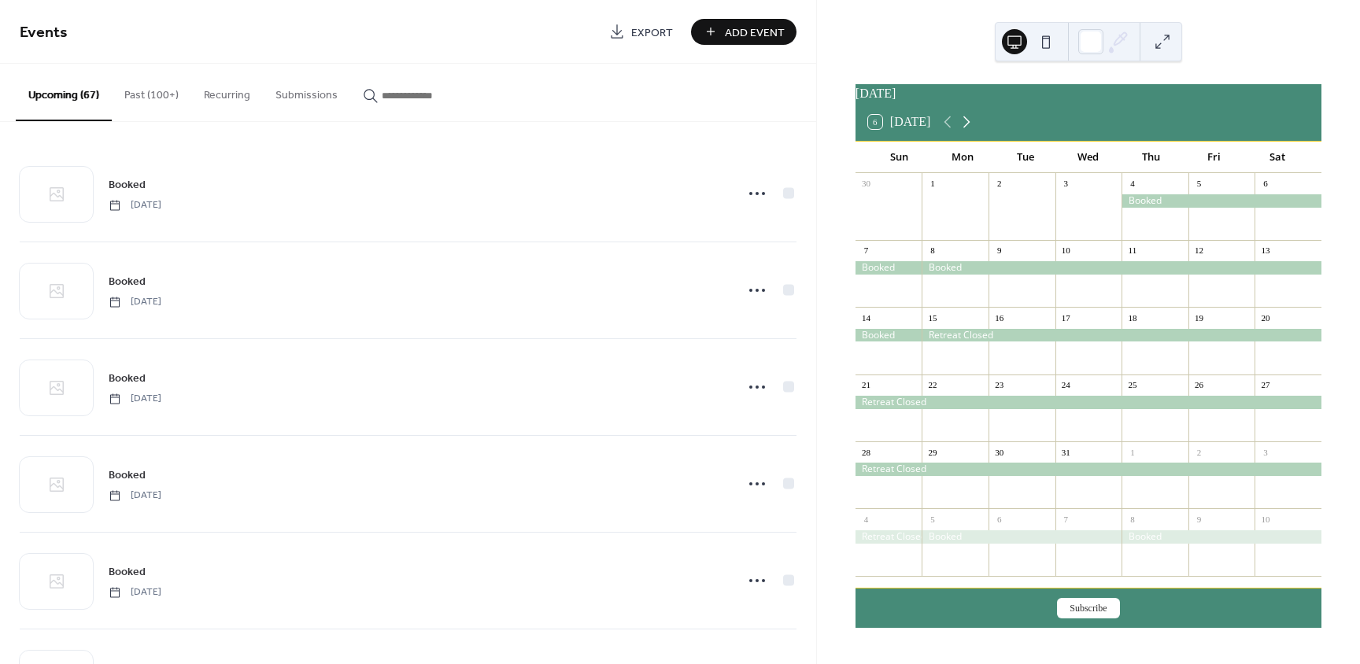
click at [974, 125] on icon at bounding box center [966, 122] width 19 height 19
click at [974, 126] on icon at bounding box center [966, 122] width 19 height 19
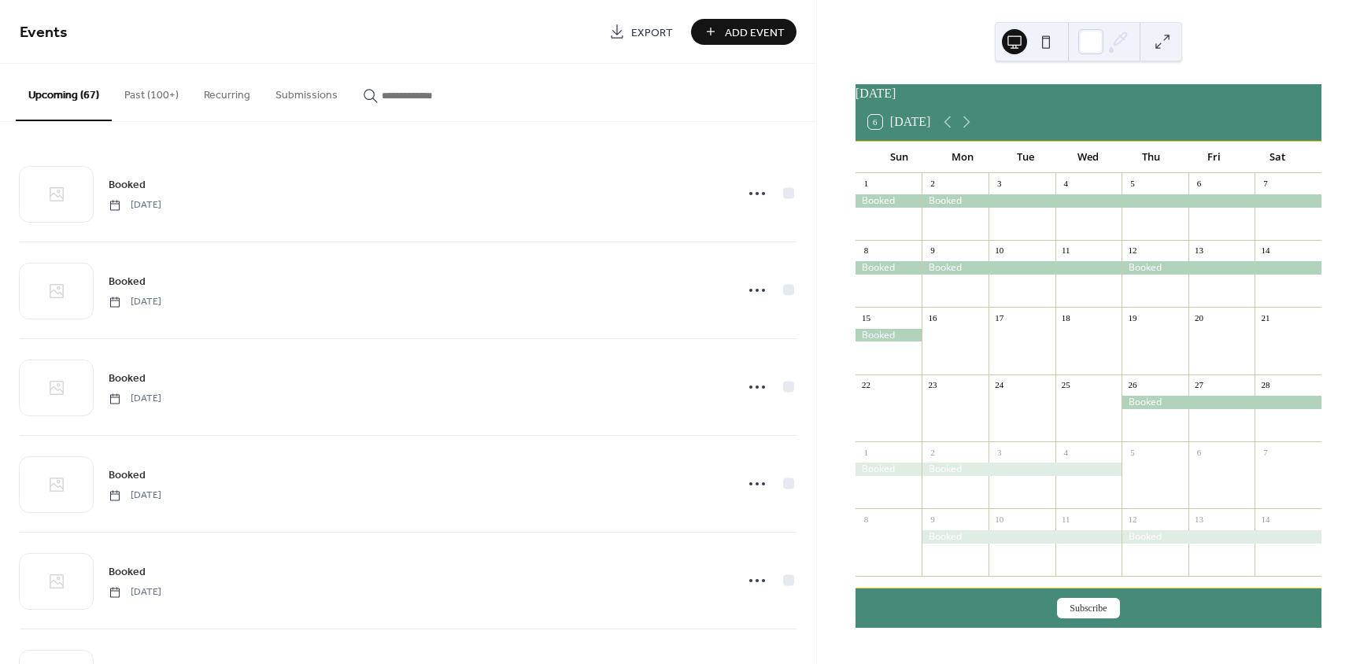
click at [1019, 272] on div at bounding box center [1021, 267] width 200 height 13
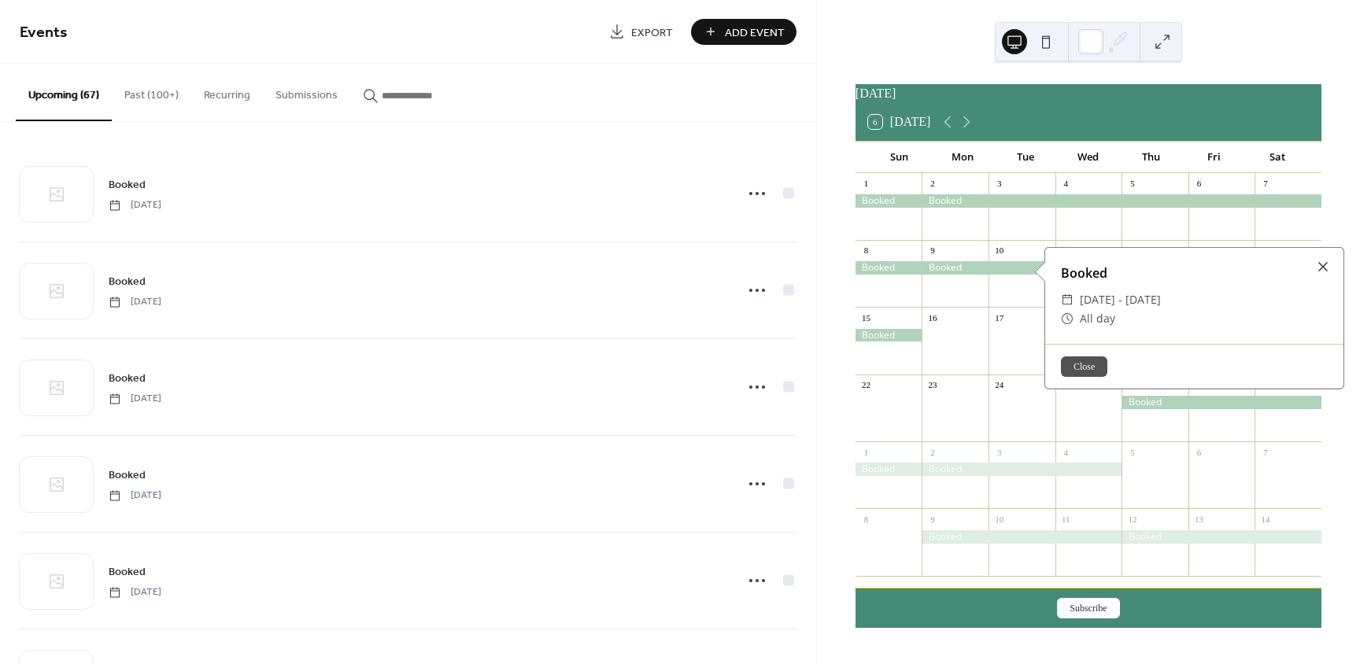
click at [1320, 263] on div at bounding box center [1323, 267] width 22 height 22
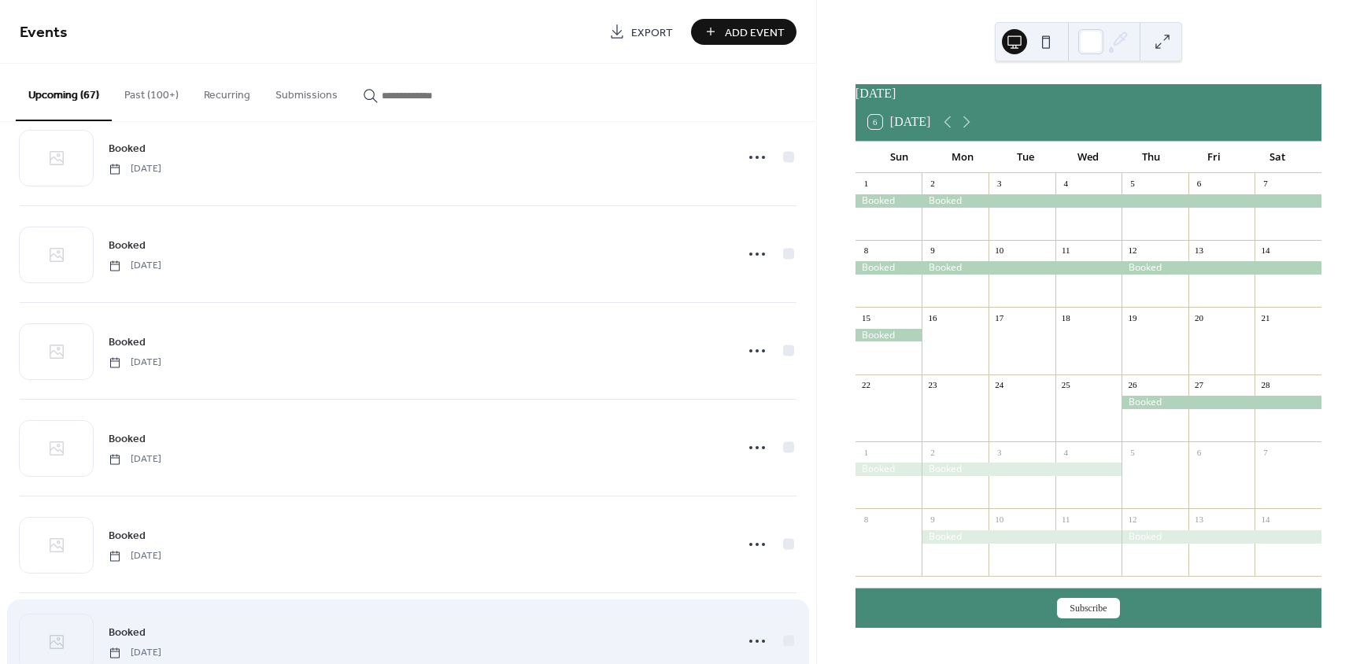
scroll to position [1574, 0]
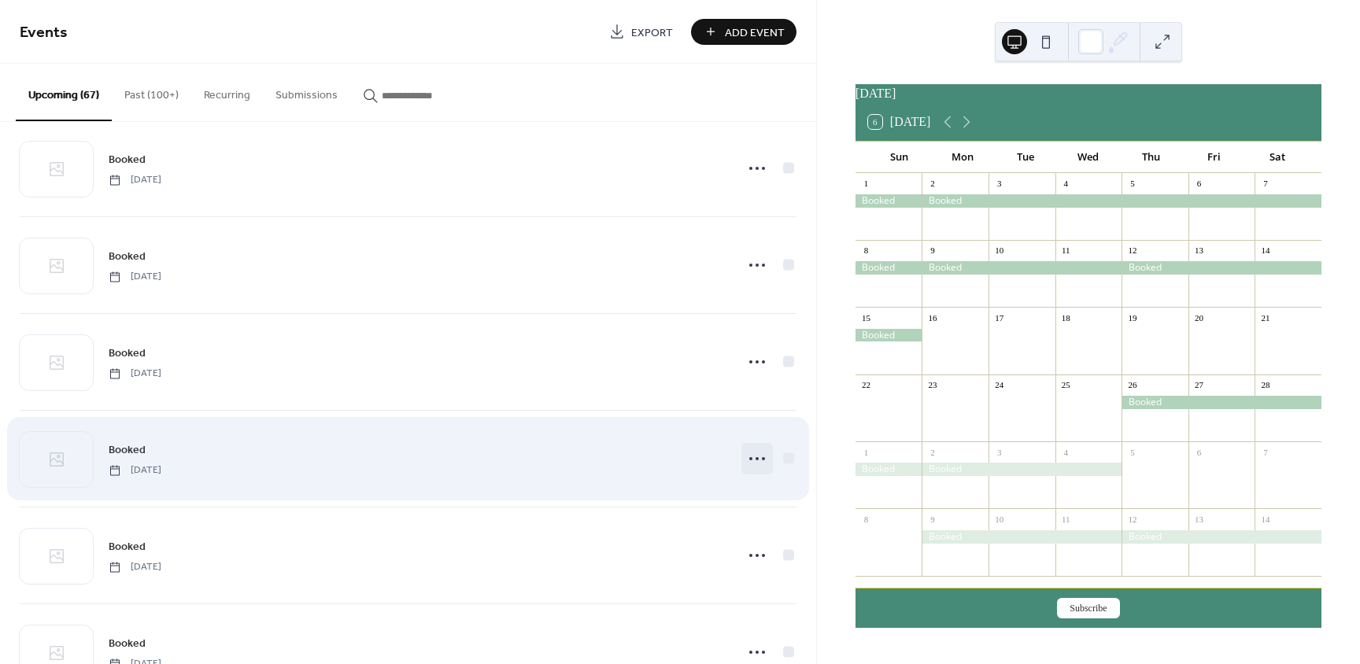
click at [754, 455] on icon at bounding box center [756, 458] width 25 height 25
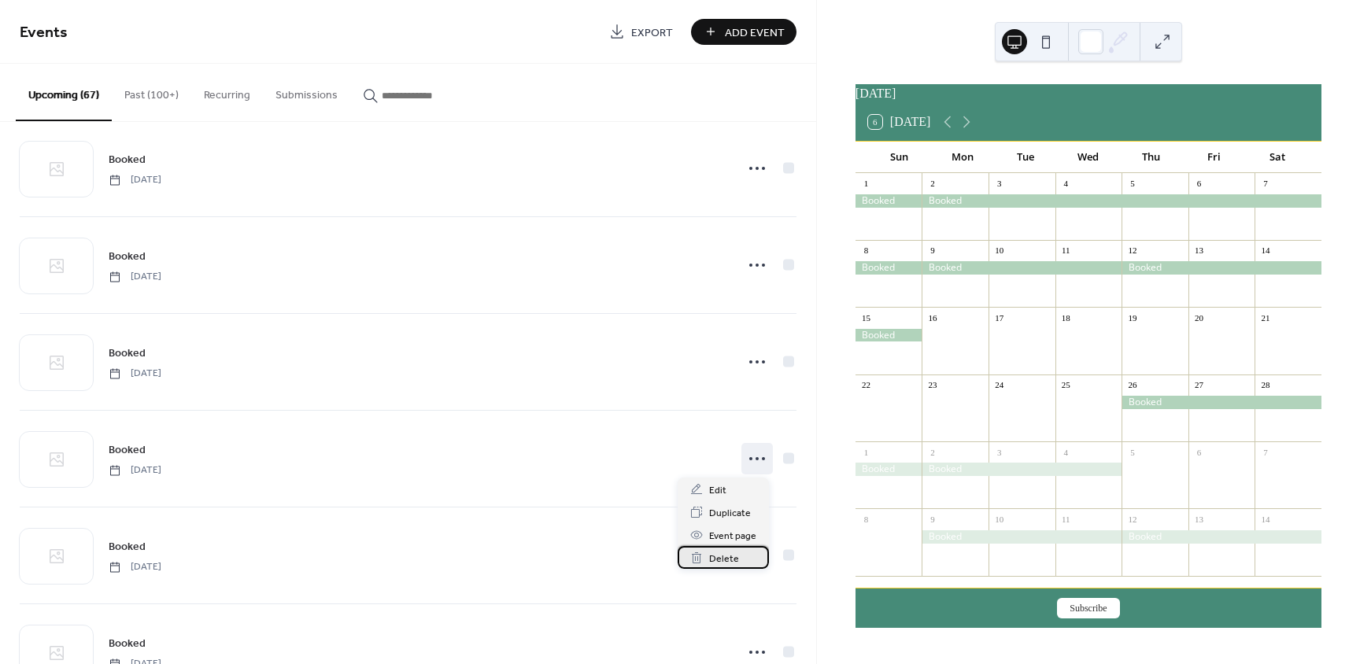
click at [719, 559] on span "Delete" at bounding box center [724, 559] width 30 height 17
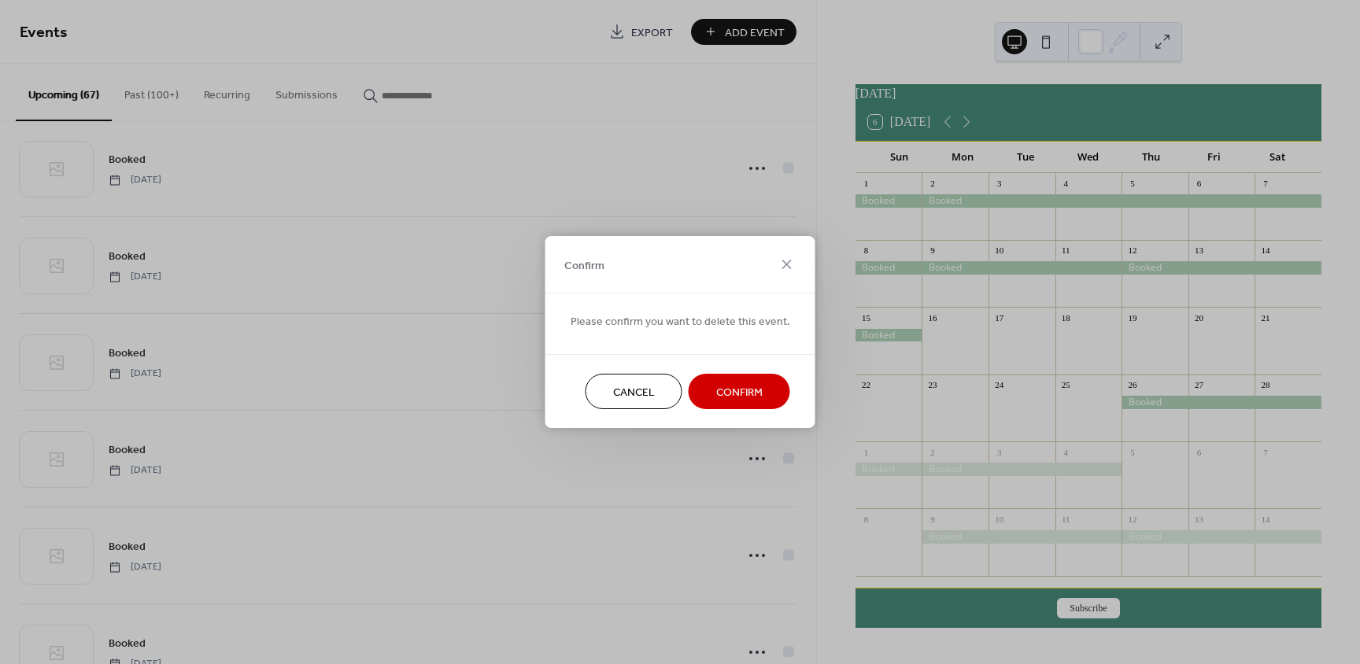
click at [735, 391] on span "Confirm" at bounding box center [739, 393] width 46 height 17
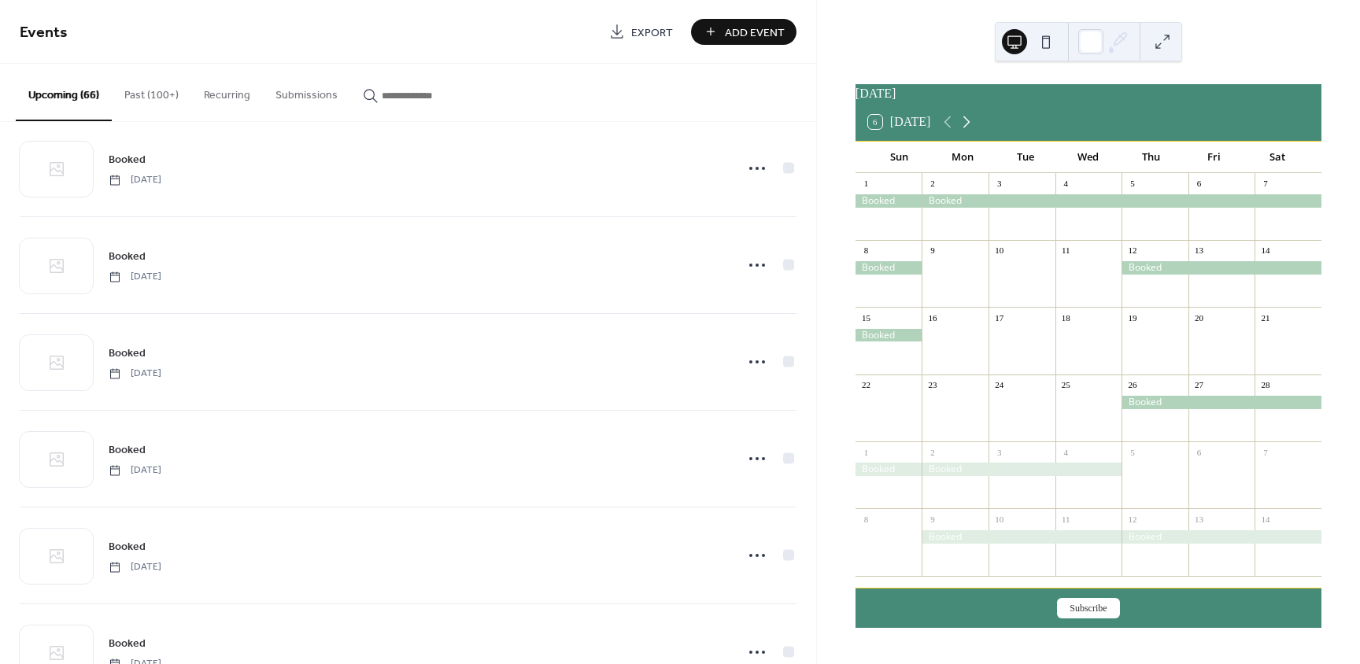
click at [966, 131] on icon at bounding box center [966, 122] width 19 height 19
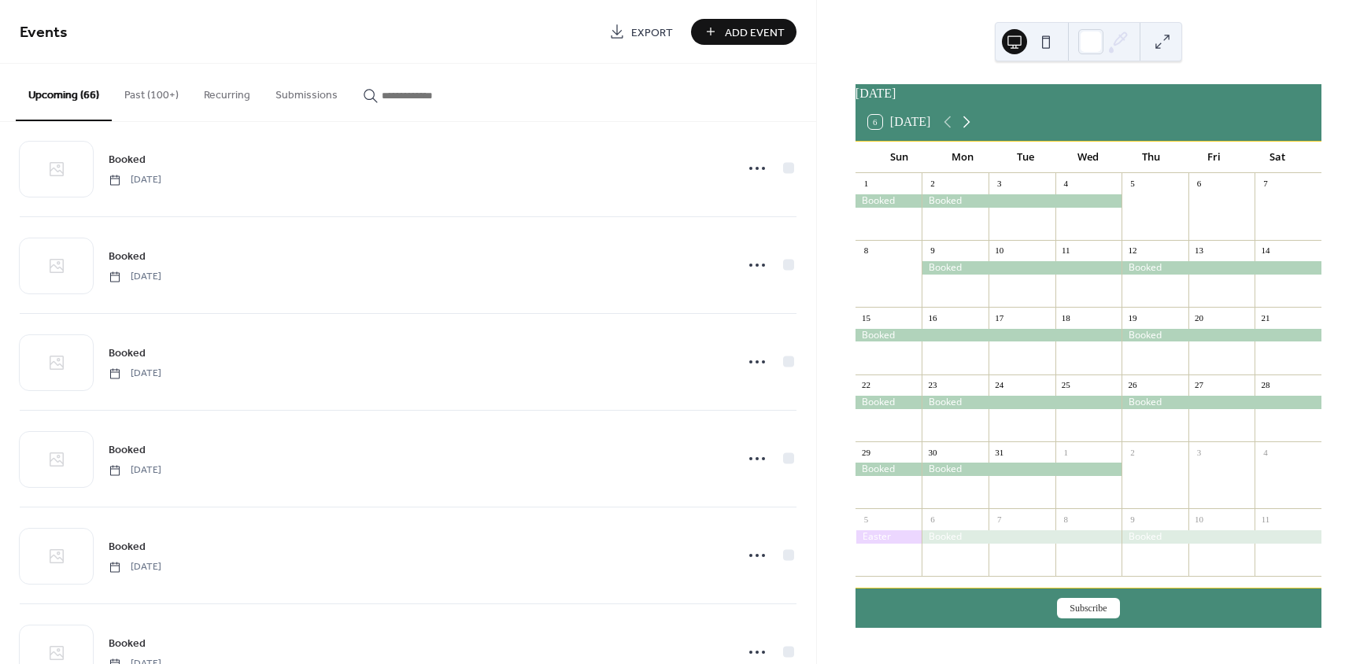
click at [966, 131] on icon at bounding box center [966, 122] width 19 height 19
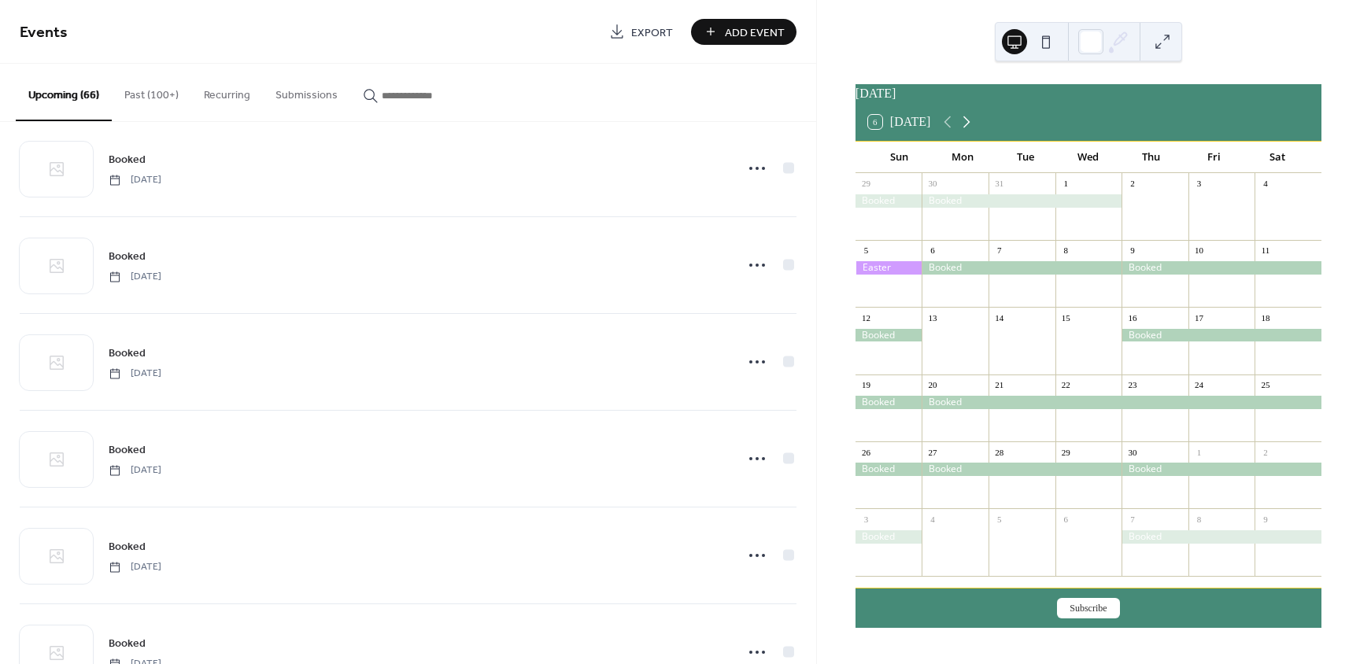
click at [966, 131] on icon at bounding box center [966, 122] width 19 height 19
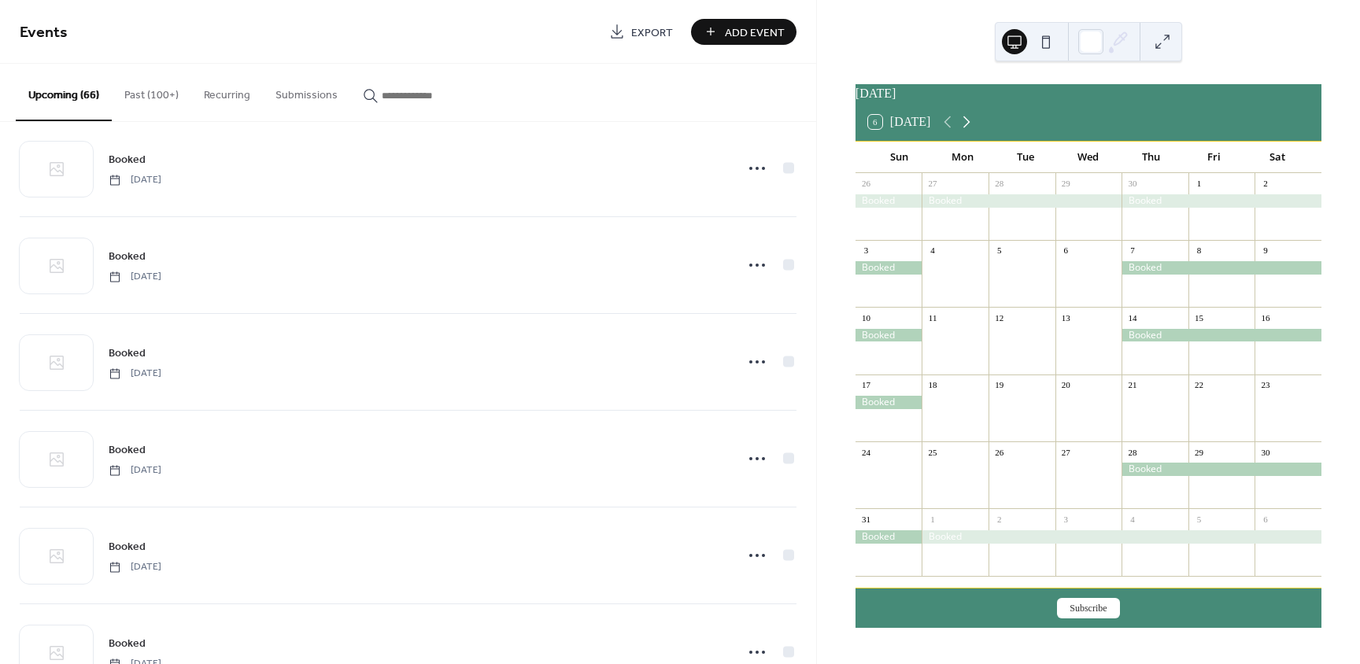
click at [973, 127] on icon at bounding box center [966, 122] width 19 height 19
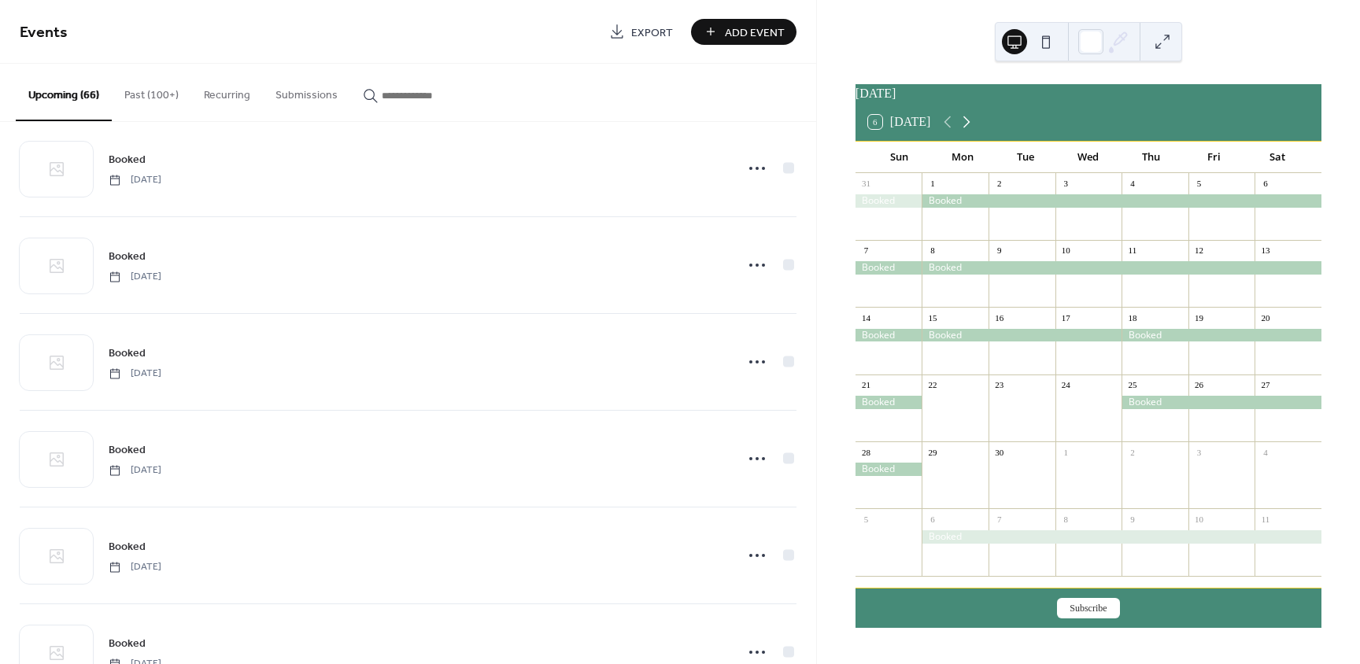
click at [974, 127] on icon at bounding box center [966, 122] width 19 height 19
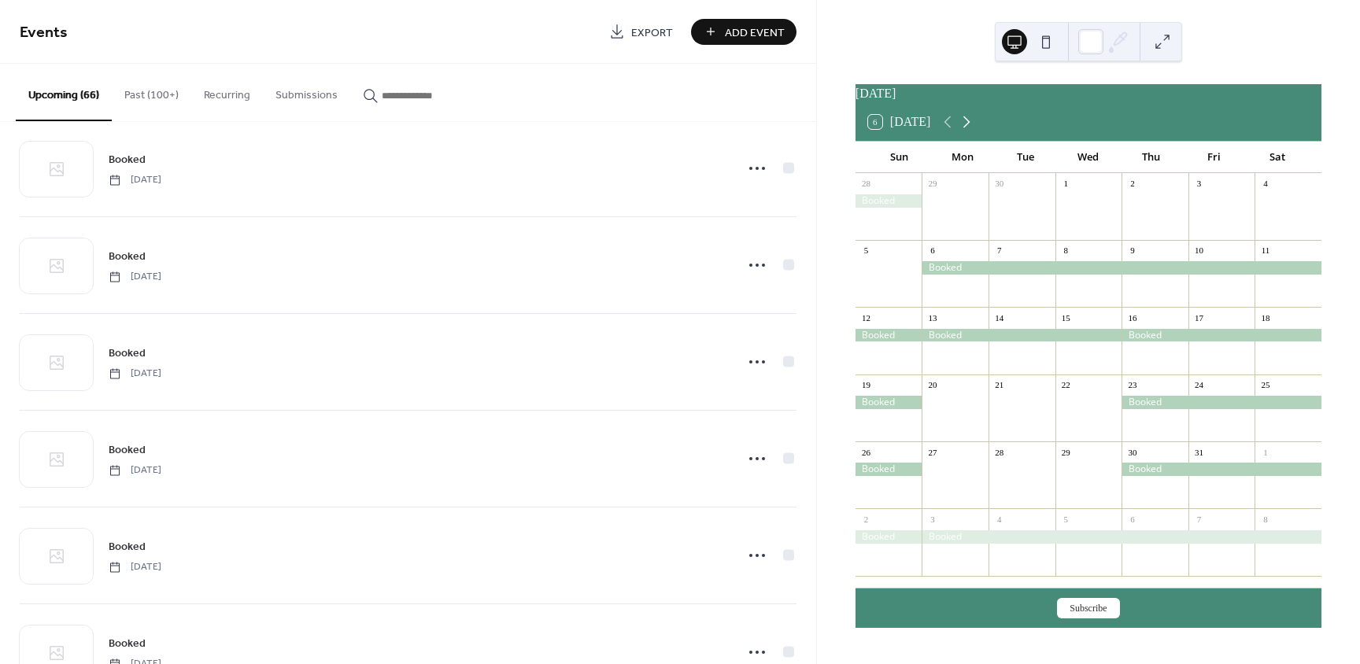
click at [974, 127] on icon at bounding box center [966, 122] width 19 height 19
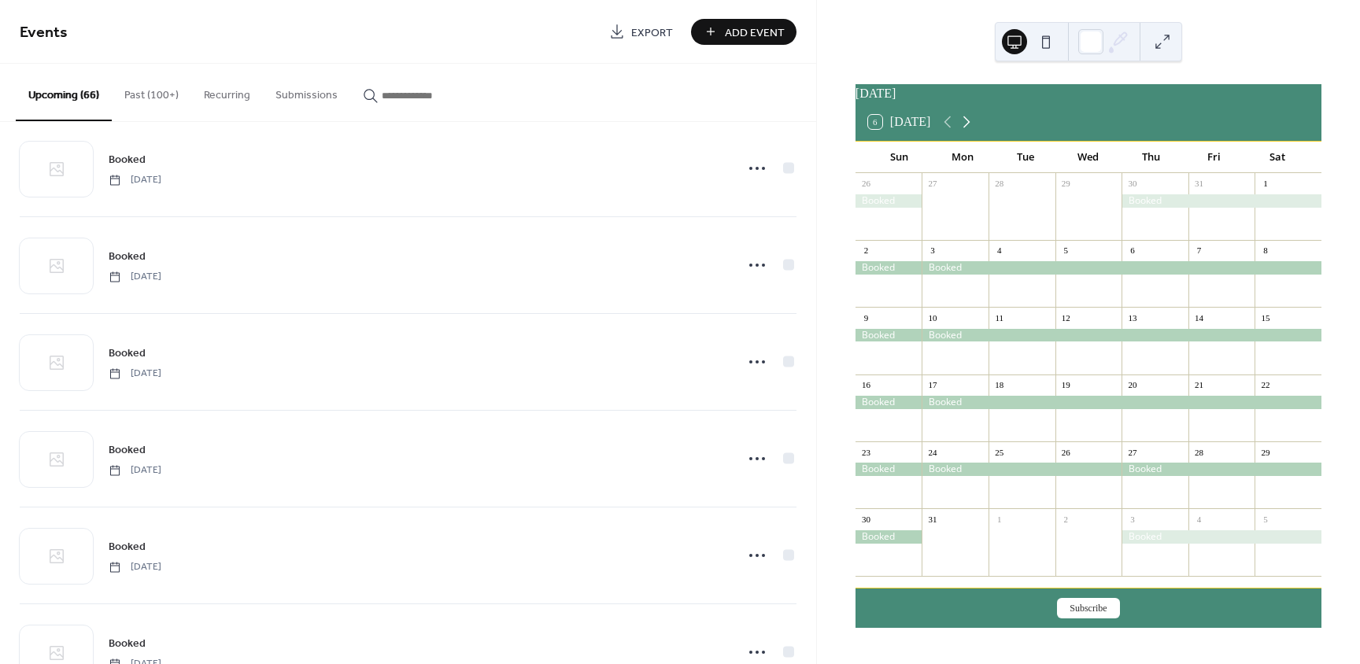
click at [974, 127] on icon at bounding box center [966, 122] width 19 height 19
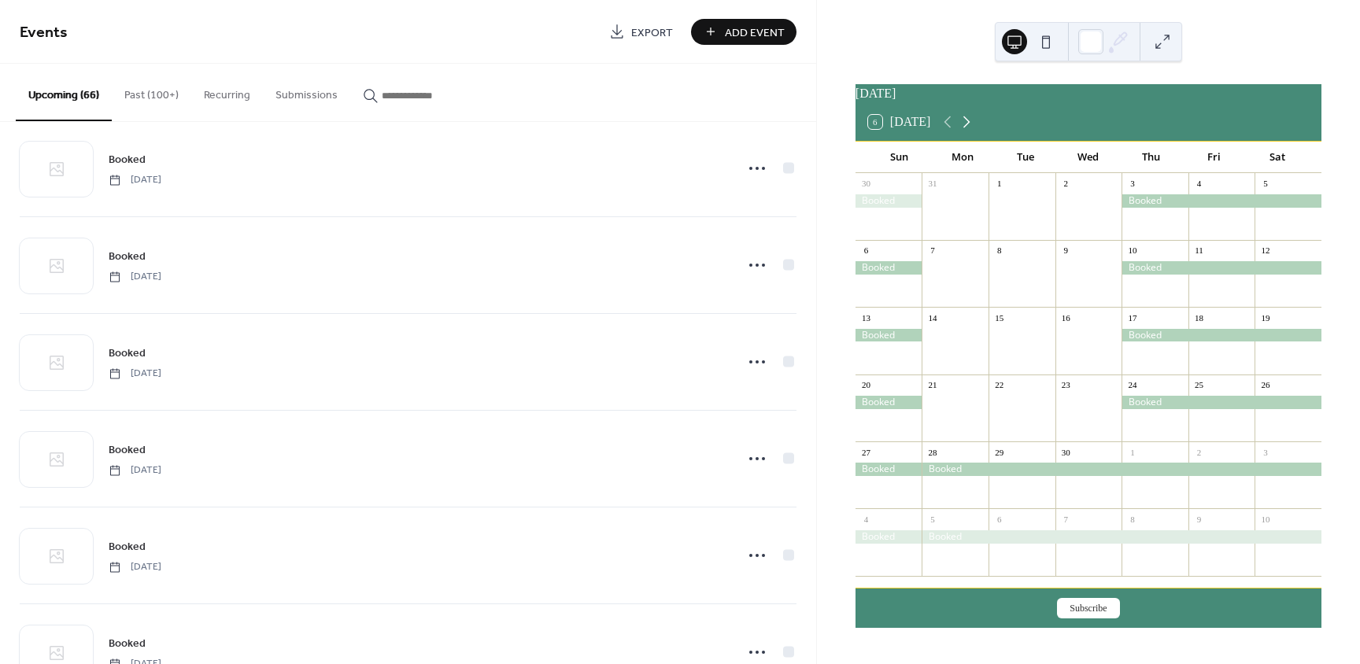
click at [974, 127] on icon at bounding box center [966, 122] width 19 height 19
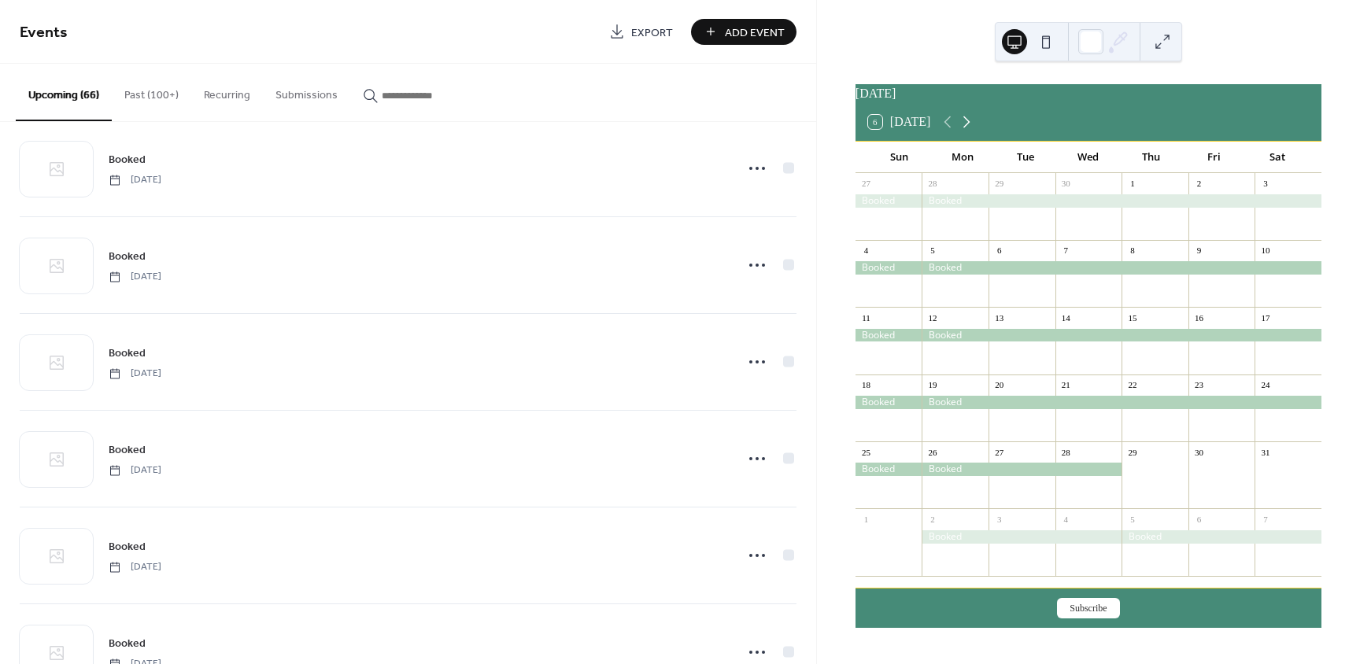
click at [974, 127] on icon at bounding box center [966, 122] width 19 height 19
